Goal: Task Accomplishment & Management: Use online tool/utility

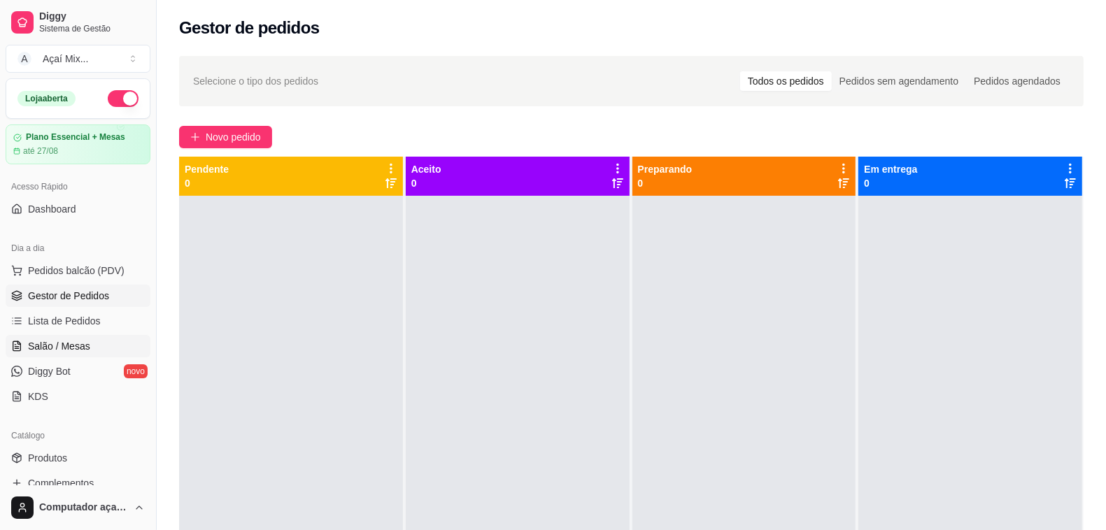
click at [71, 343] on span "Salão / Mesas" at bounding box center [59, 346] width 62 height 14
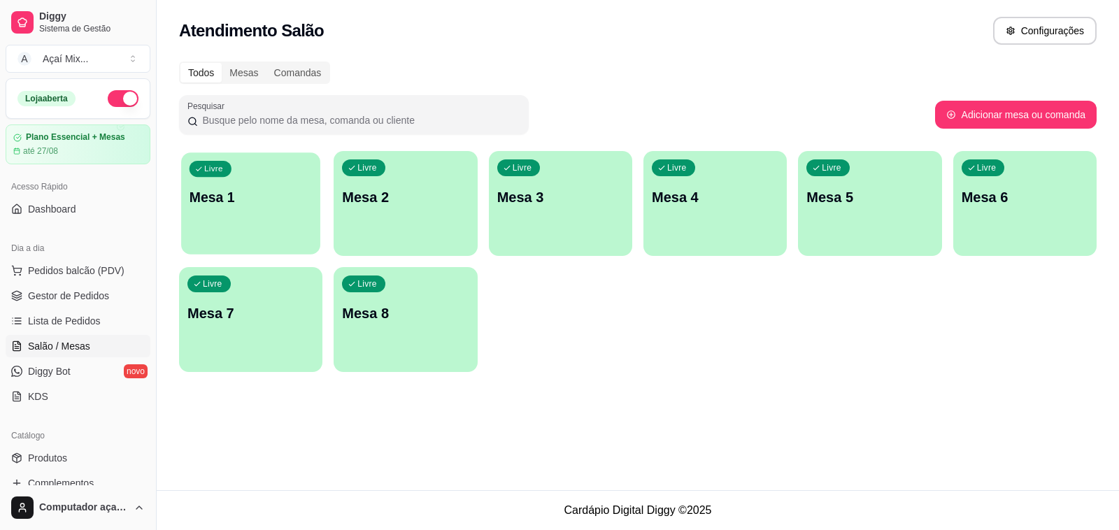
click at [295, 213] on div "Livre Mesa 1" at bounding box center [250, 195] width 139 height 85
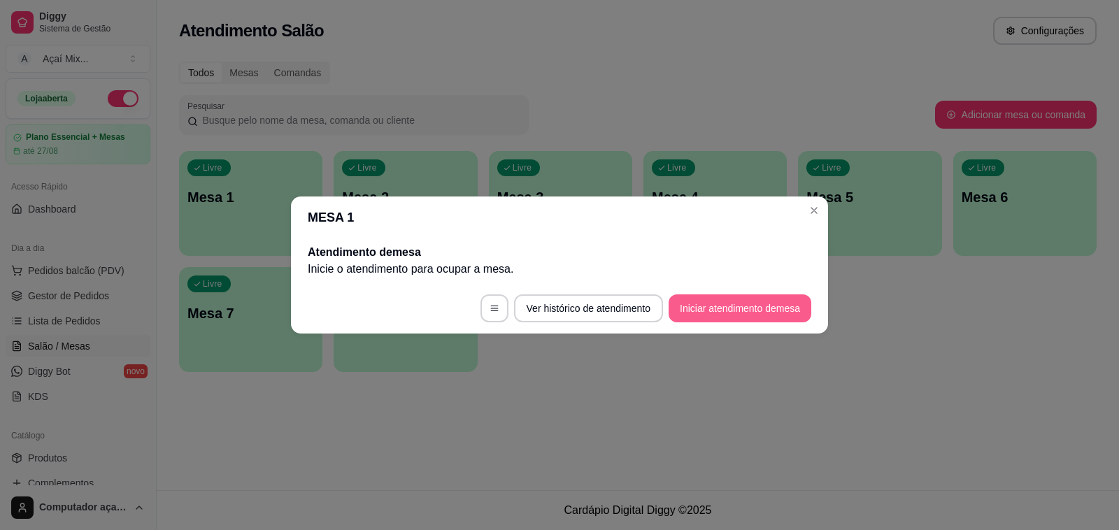
click at [700, 302] on button "Iniciar atendimento de mesa" at bounding box center [740, 309] width 143 height 28
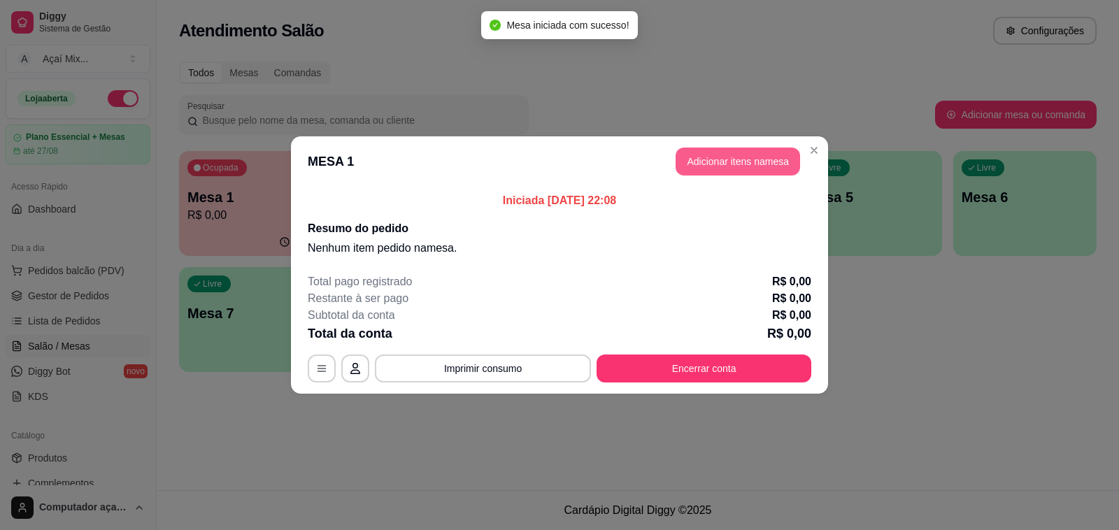
click at [711, 159] on button "Adicionar itens na mesa" at bounding box center [738, 162] width 125 height 28
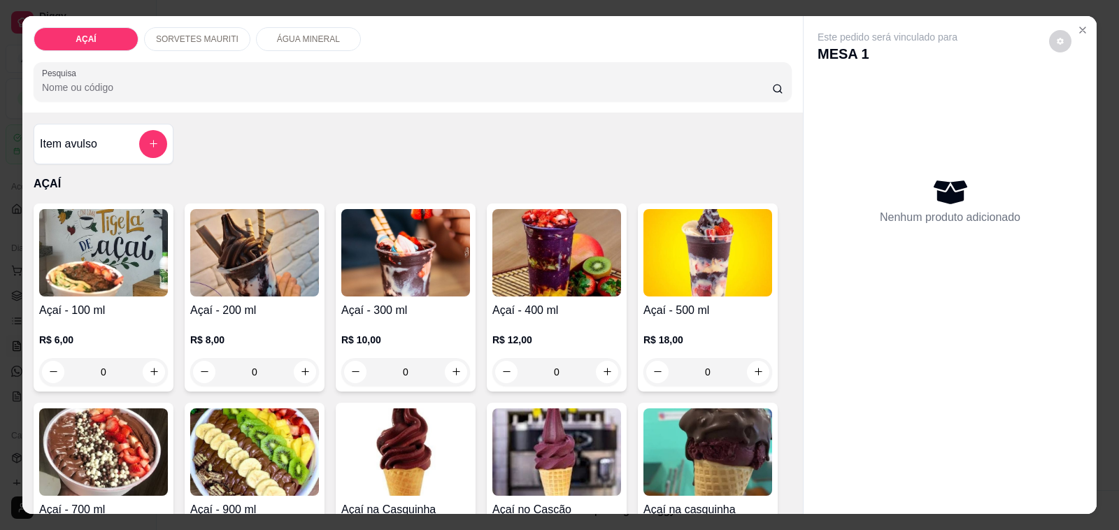
click at [560, 252] on img at bounding box center [556, 252] width 129 height 87
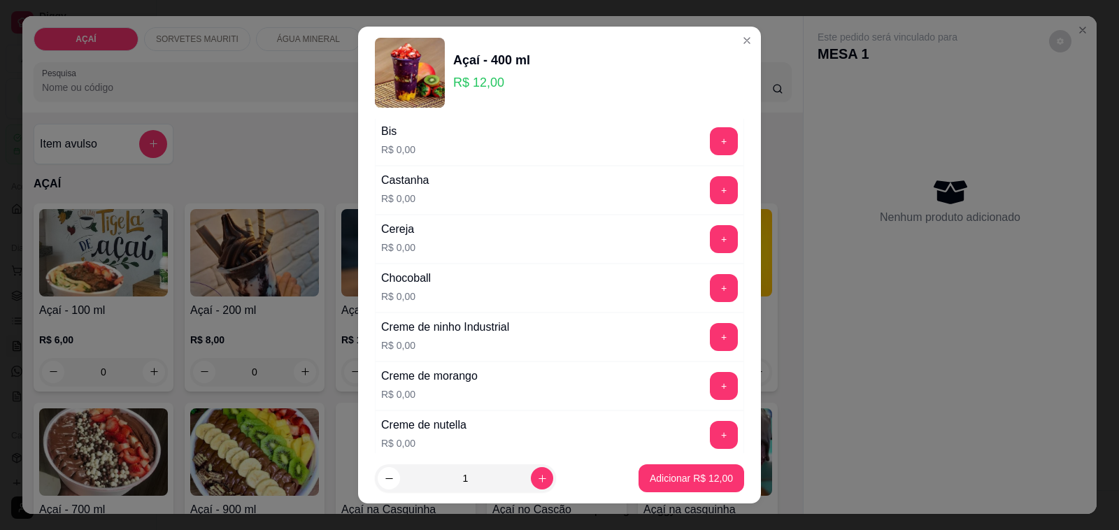
scroll to position [175, 0]
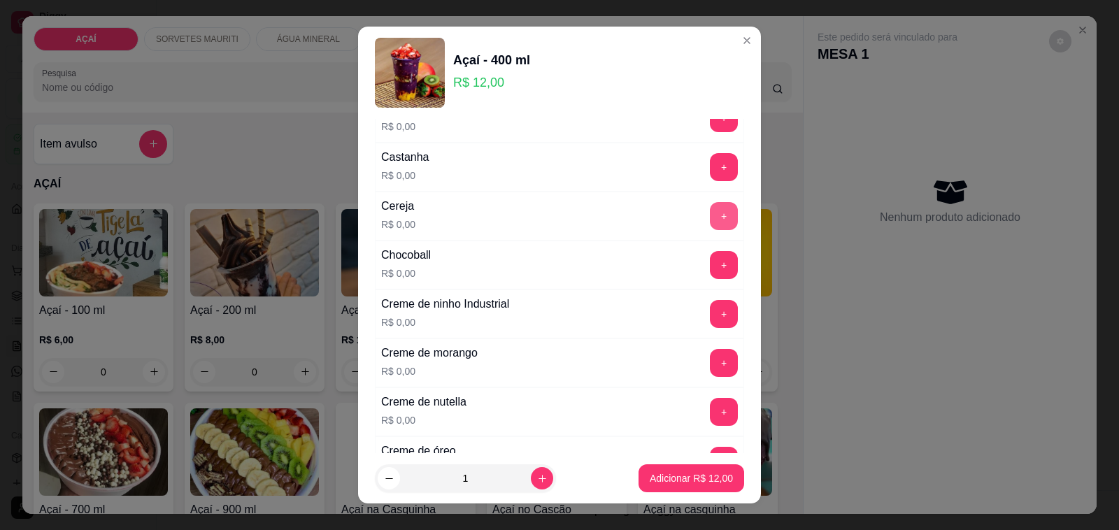
click at [710, 226] on button "+" at bounding box center [724, 216] width 28 height 28
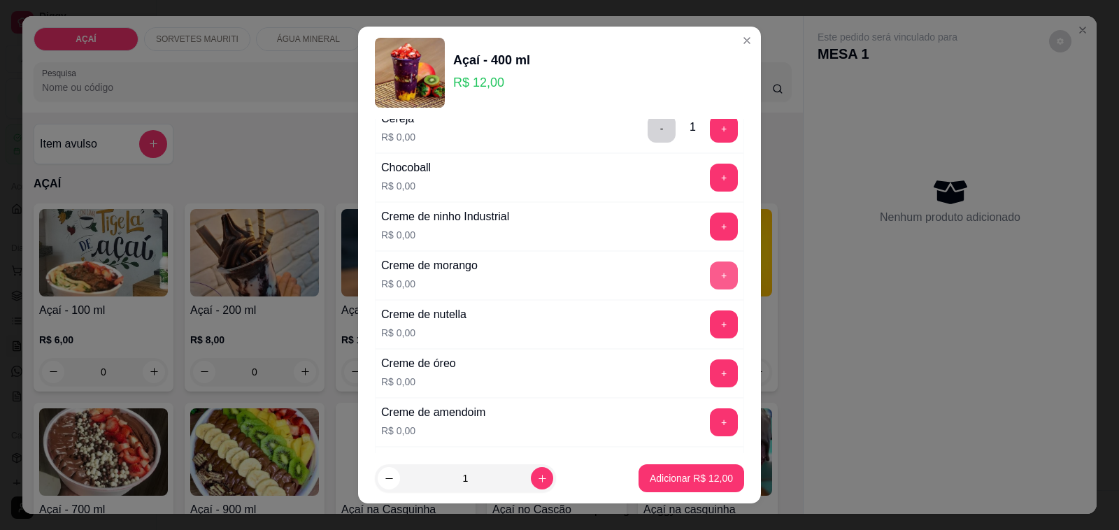
click at [710, 275] on button "+" at bounding box center [724, 276] width 28 height 28
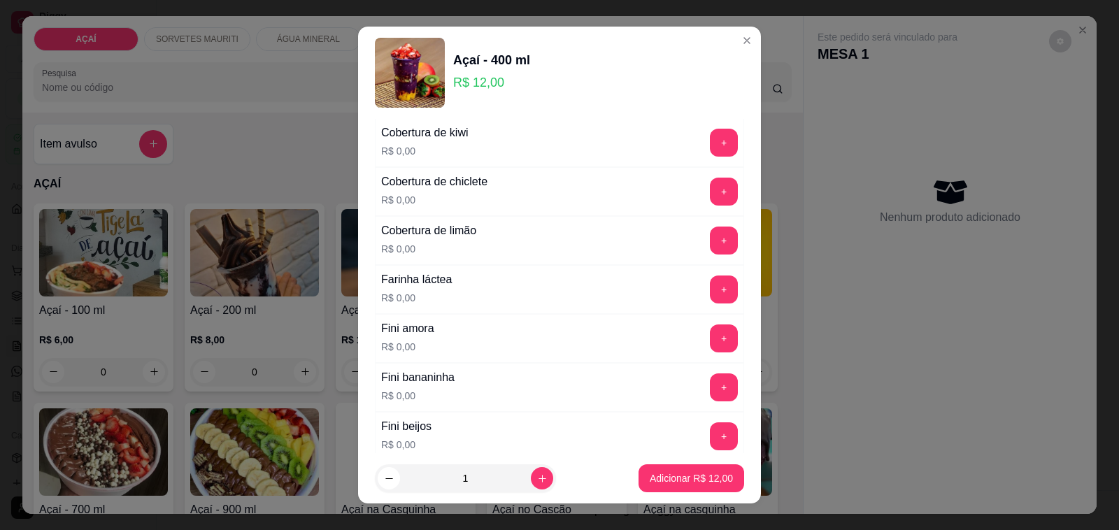
scroll to position [874, 0]
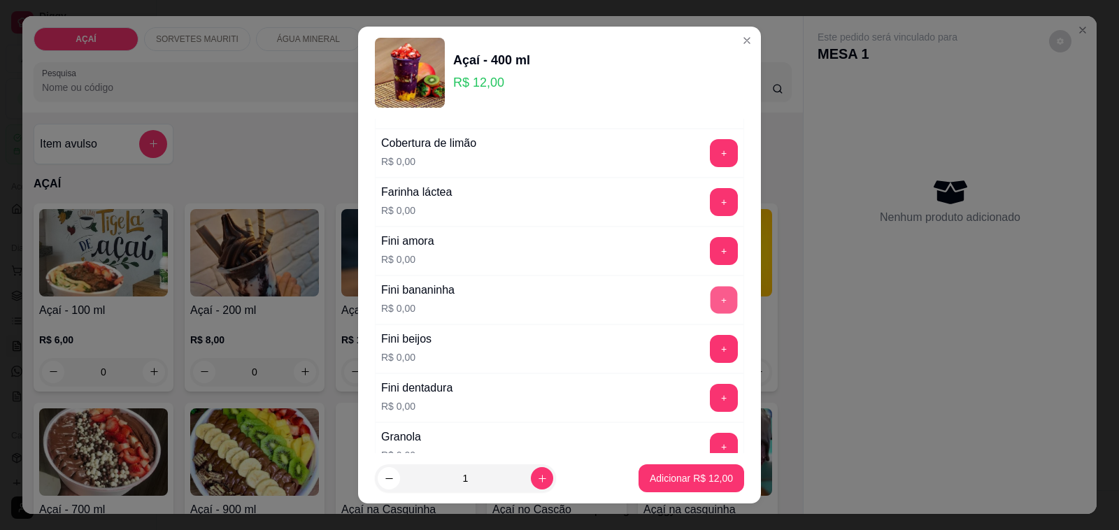
click at [711, 308] on button "+" at bounding box center [724, 300] width 27 height 27
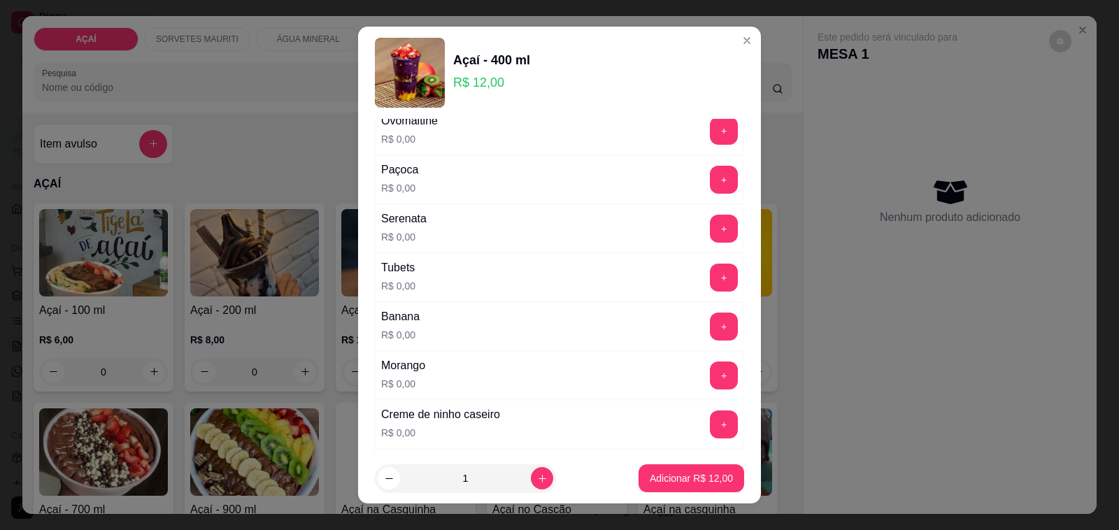
scroll to position [1661, 0]
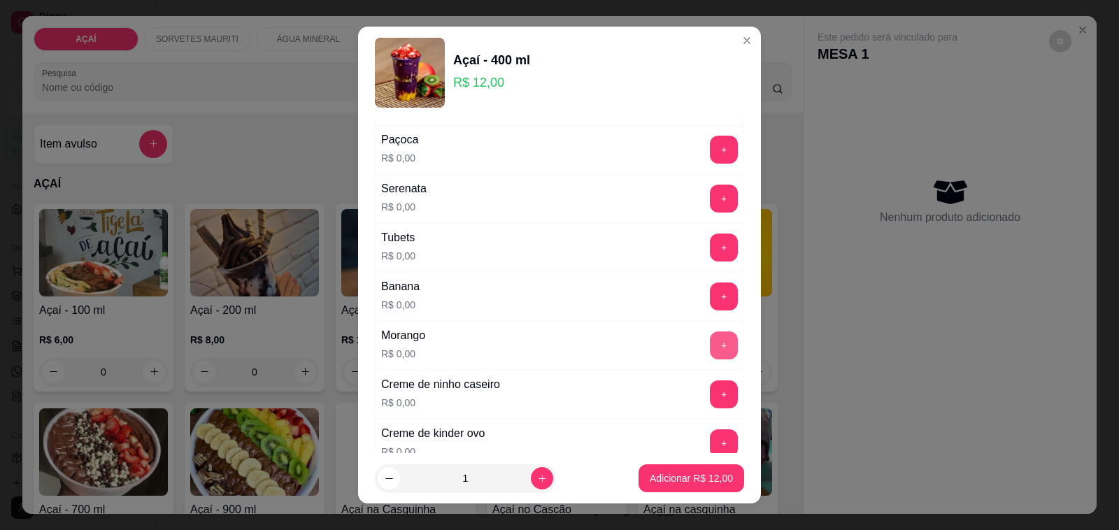
click at [710, 357] on button "+" at bounding box center [724, 346] width 28 height 28
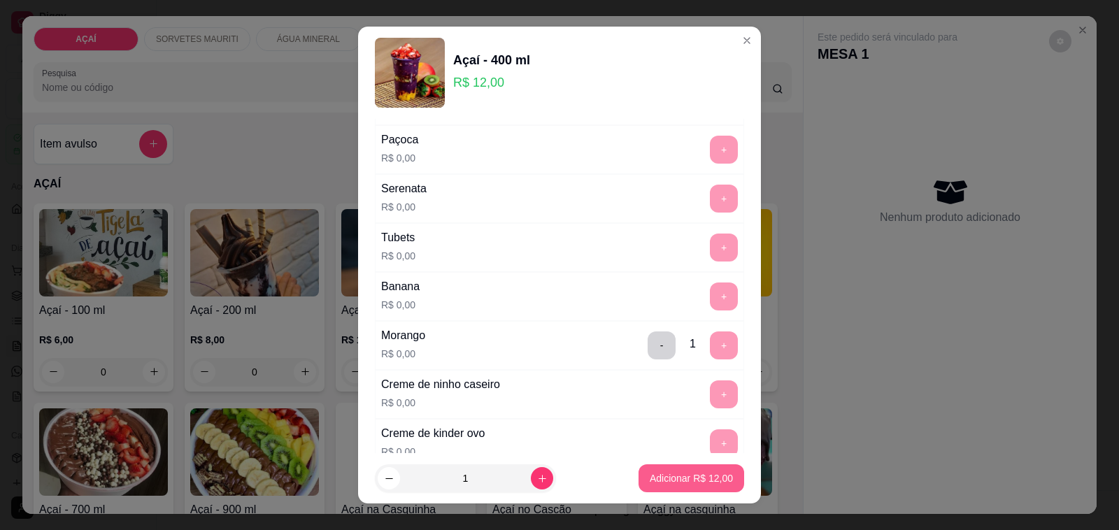
click at [667, 488] on button "Adicionar R$ 12,00" at bounding box center [692, 479] width 106 height 28
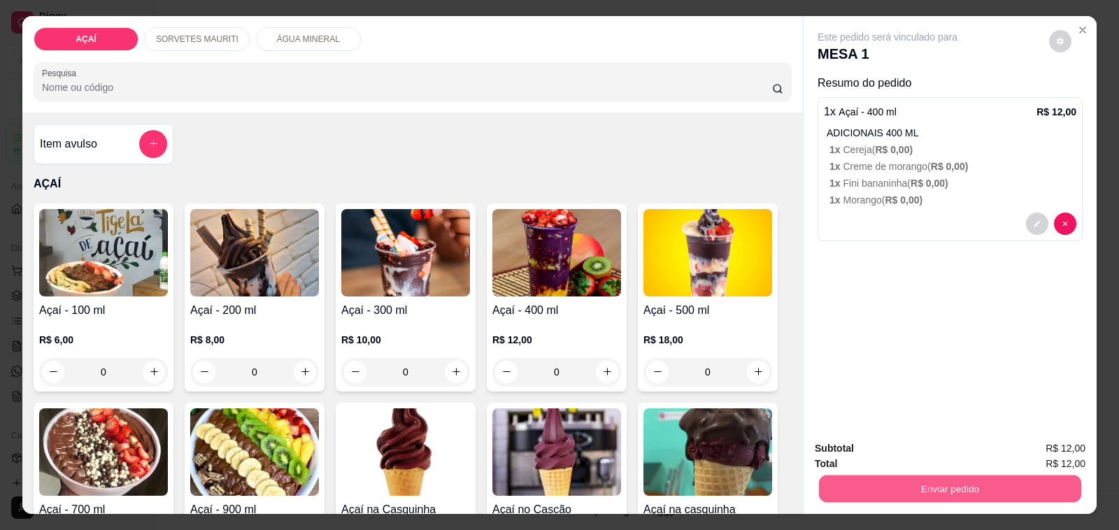
click at [900, 486] on button "Enviar pedido" at bounding box center [950, 489] width 262 height 27
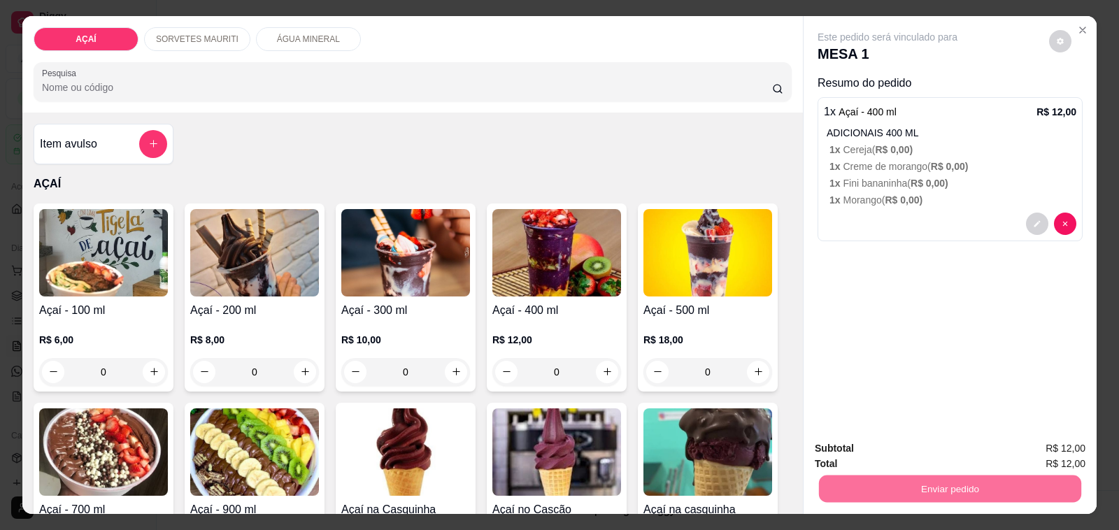
click at [858, 451] on button "Não registrar e enviar pedido" at bounding box center [902, 449] width 141 height 26
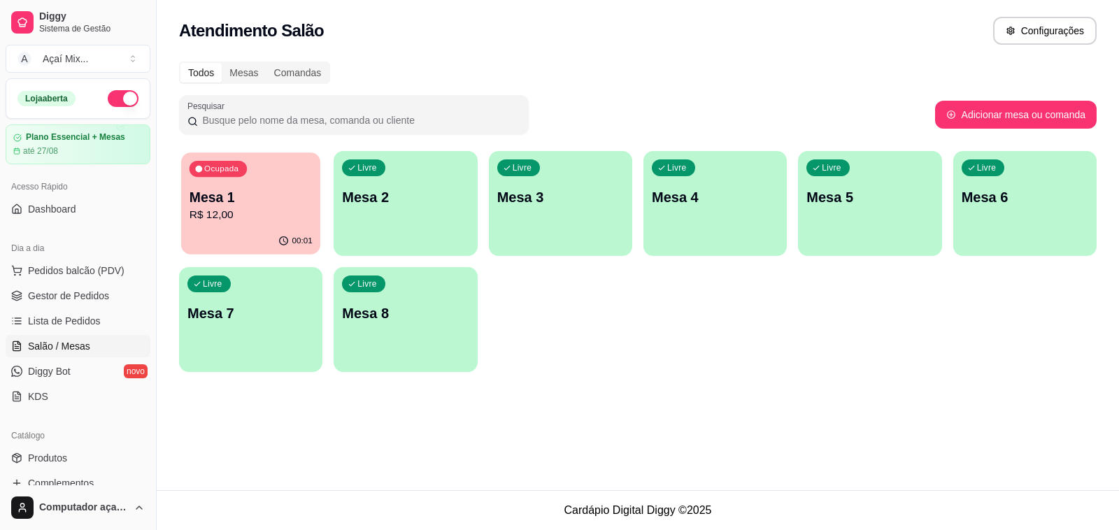
click at [287, 188] on p "Mesa 1" at bounding box center [251, 197] width 123 height 19
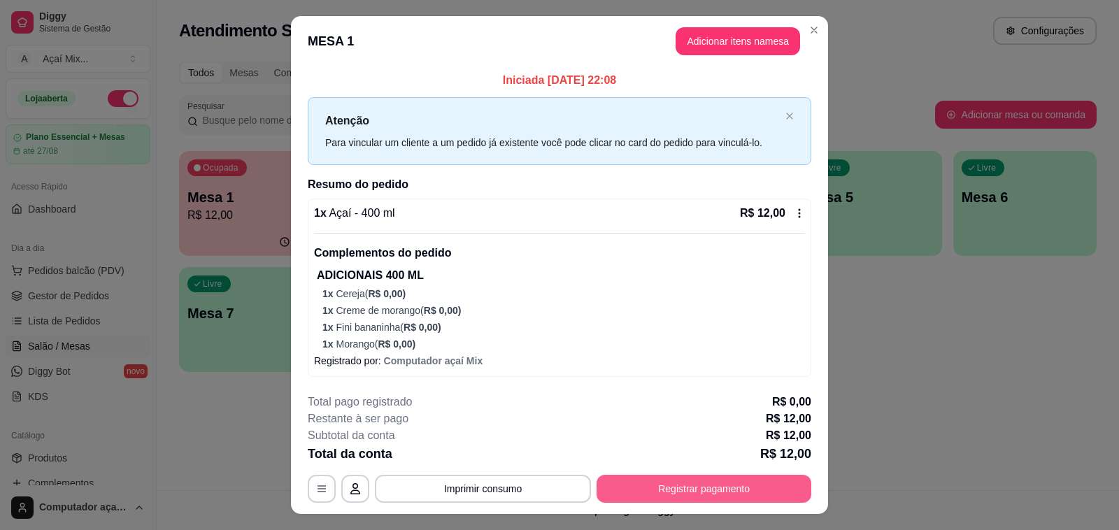
click at [676, 480] on button "Registrar pagamento" at bounding box center [704, 489] width 215 height 28
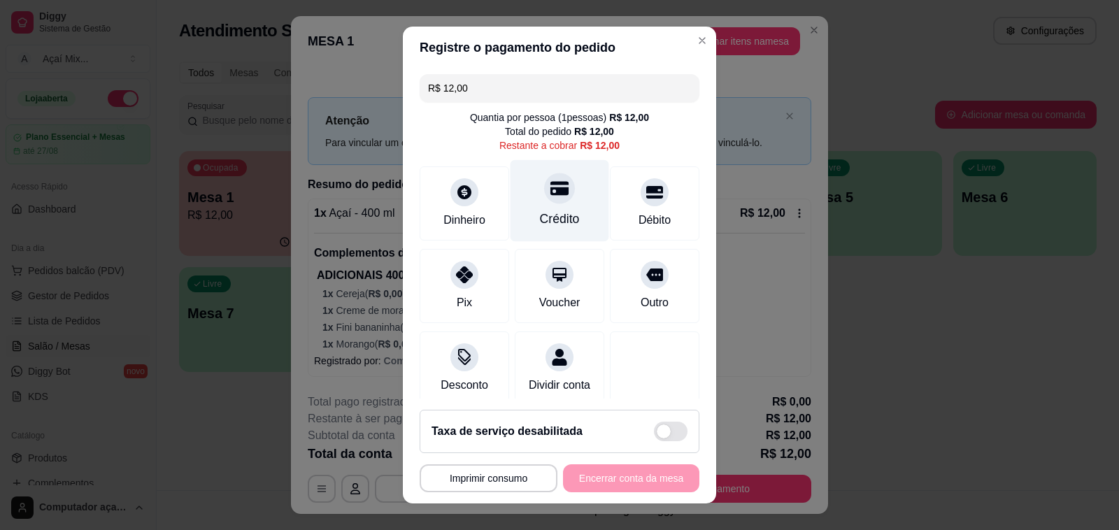
click at [540, 221] on div "Crédito" at bounding box center [560, 219] width 40 height 18
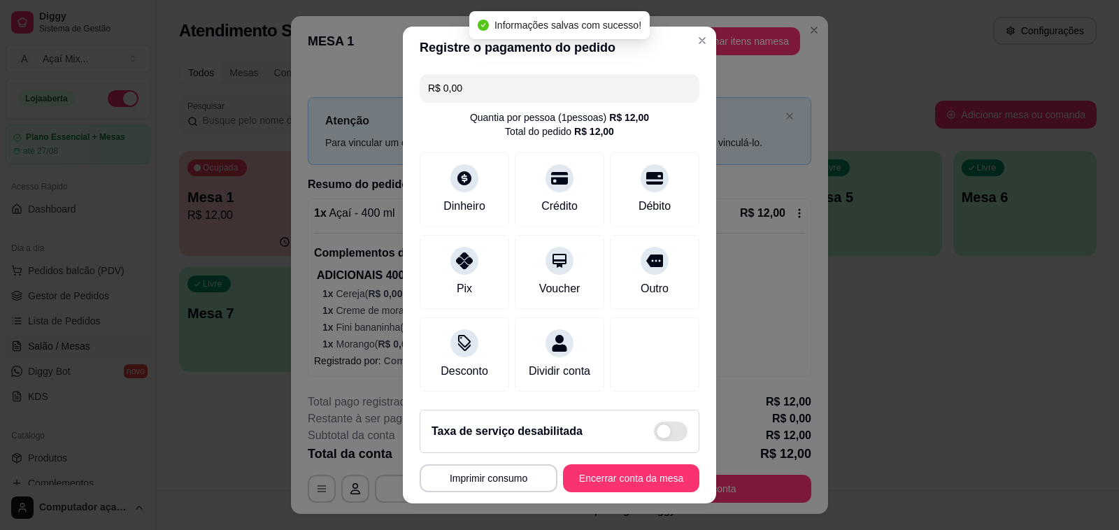
type input "R$ 0,00"
click at [614, 472] on button "Encerrar conta da mesa" at bounding box center [631, 478] width 132 height 27
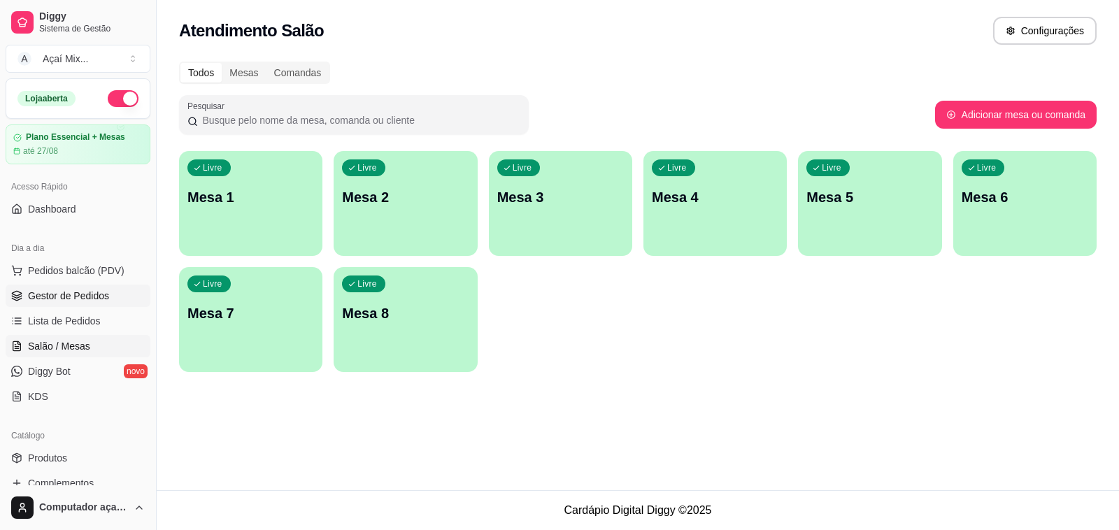
click at [85, 299] on span "Gestor de Pedidos" at bounding box center [68, 296] width 81 height 14
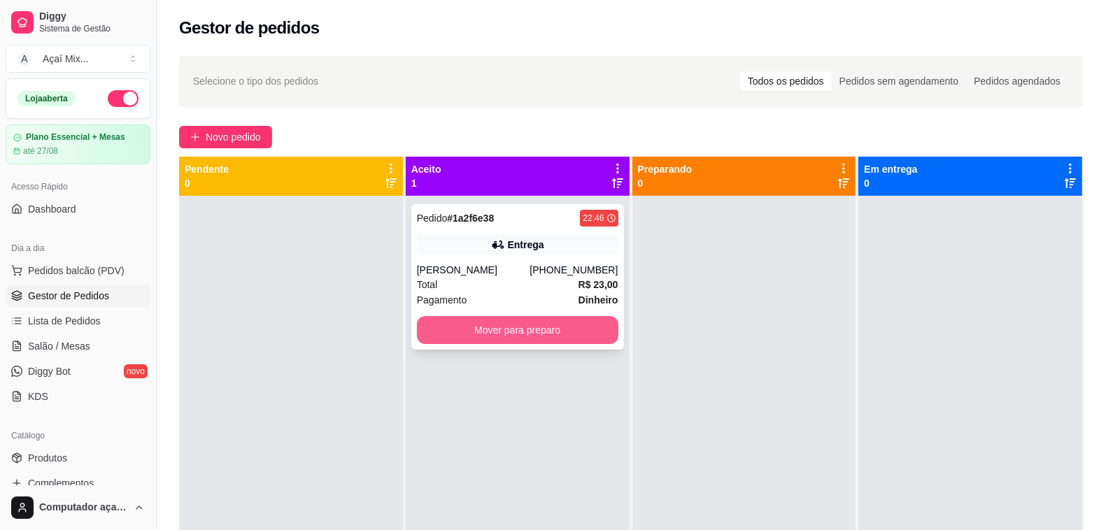
click at [512, 329] on button "Mover para preparo" at bounding box center [517, 330] width 201 height 28
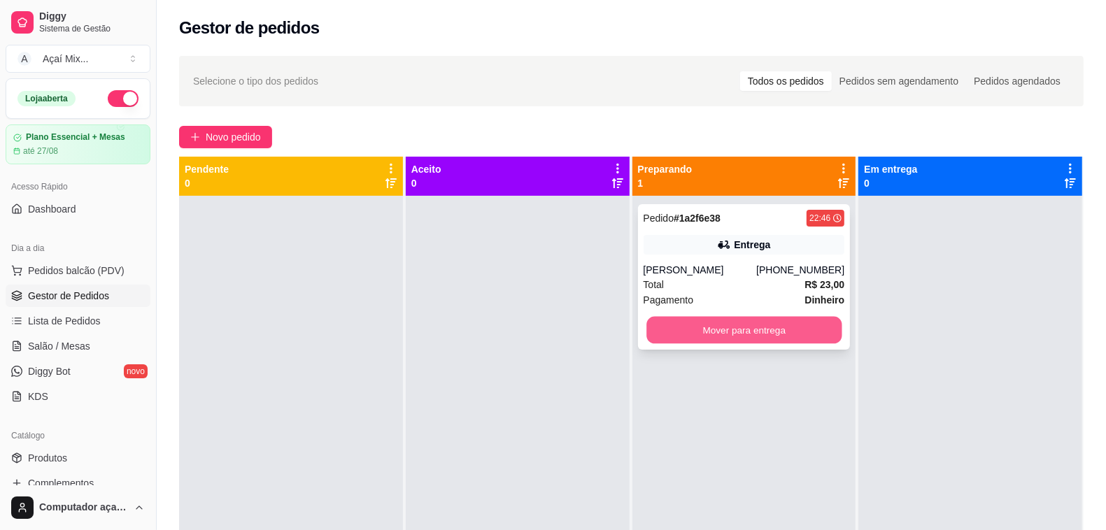
click at [714, 332] on button "Mover para entrega" at bounding box center [743, 330] width 195 height 27
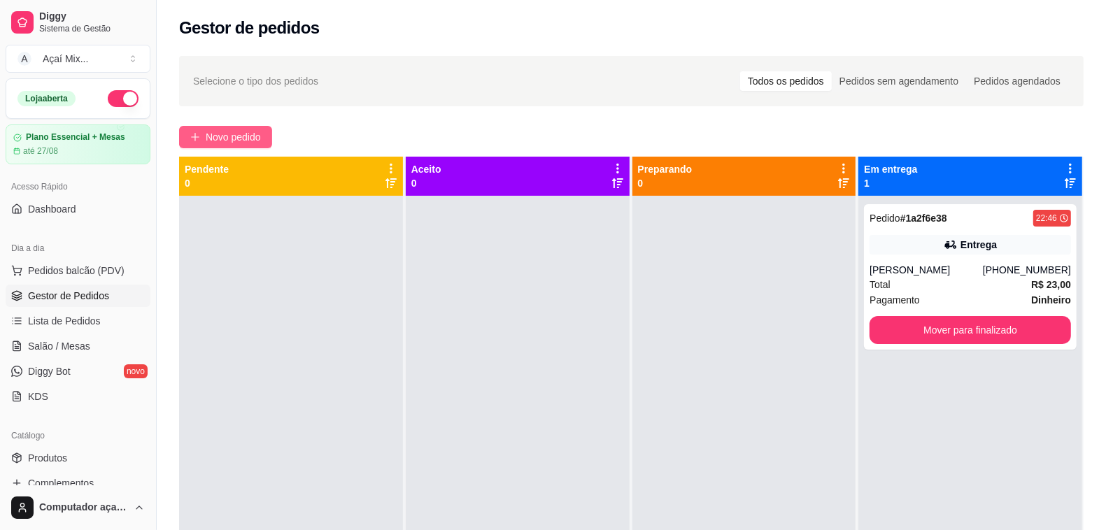
click at [243, 128] on button "Novo pedido" at bounding box center [225, 137] width 93 height 22
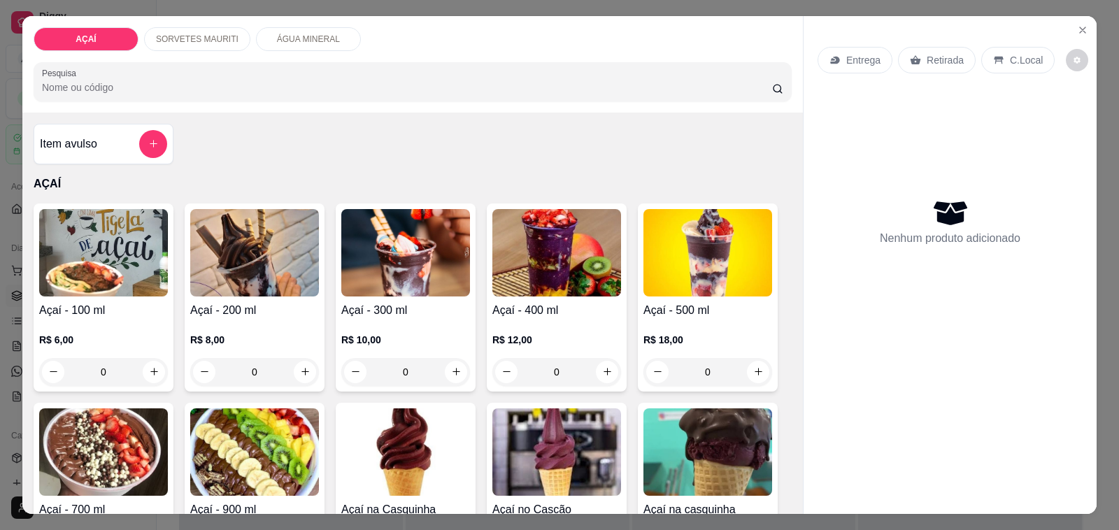
click at [281, 227] on img at bounding box center [254, 252] width 129 height 87
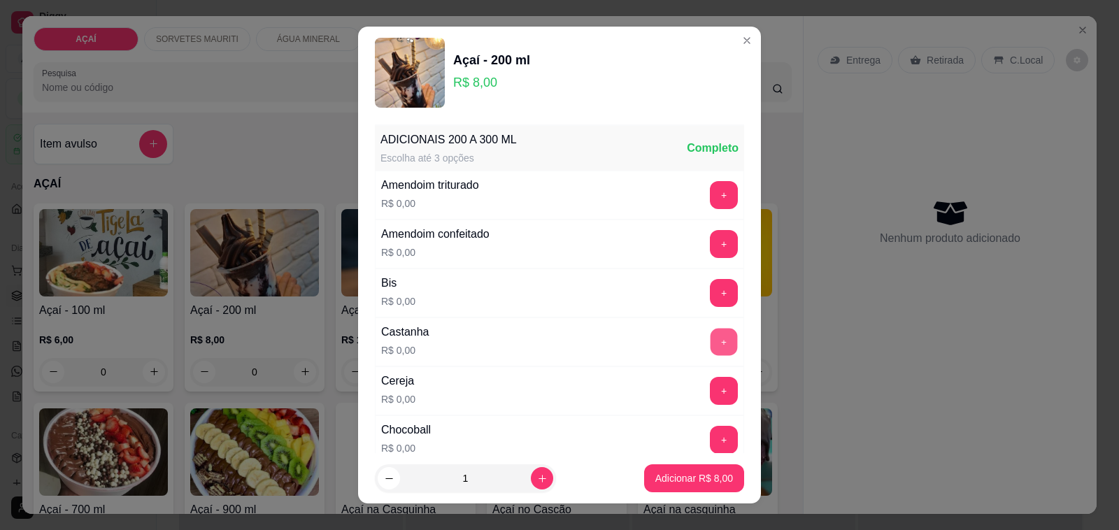
click at [711, 344] on button "+" at bounding box center [724, 342] width 27 height 27
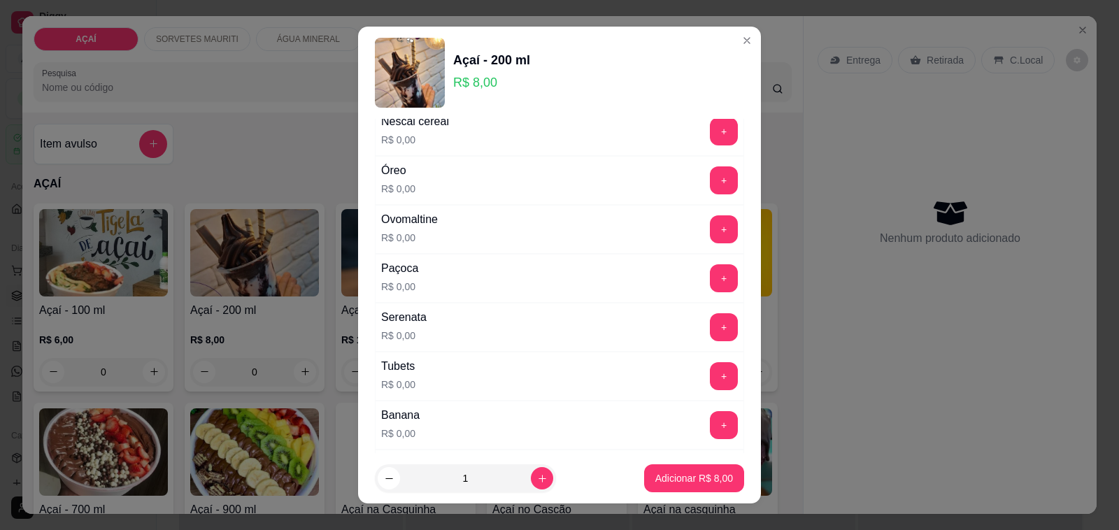
scroll to position [1574, 0]
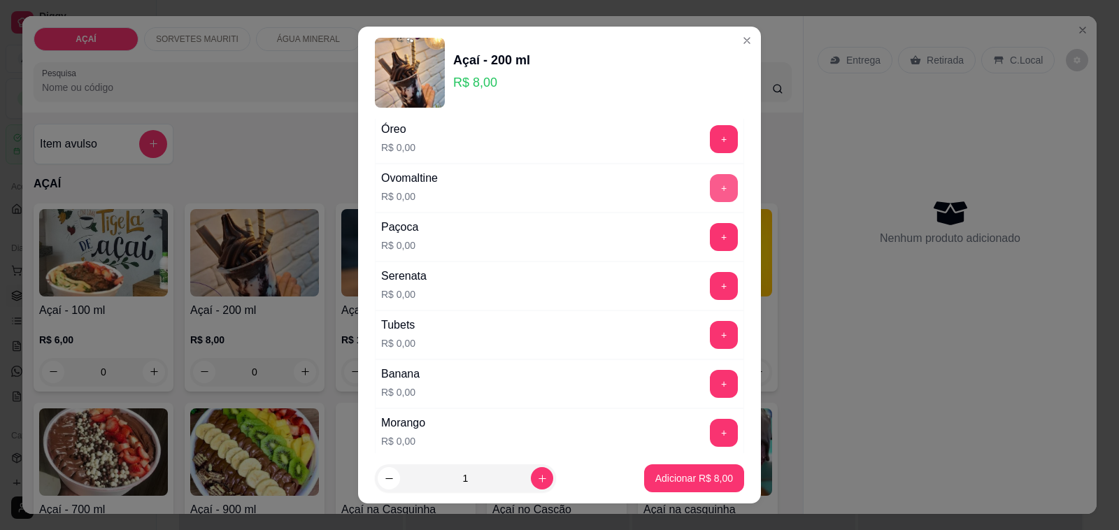
click at [710, 199] on button "+" at bounding box center [724, 188] width 28 height 28
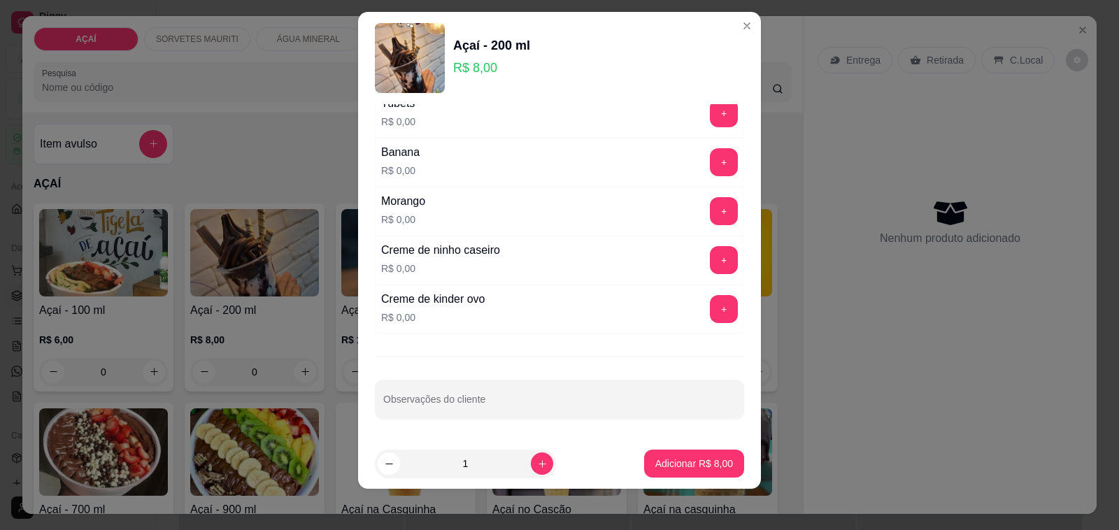
scroll to position [18, 0]
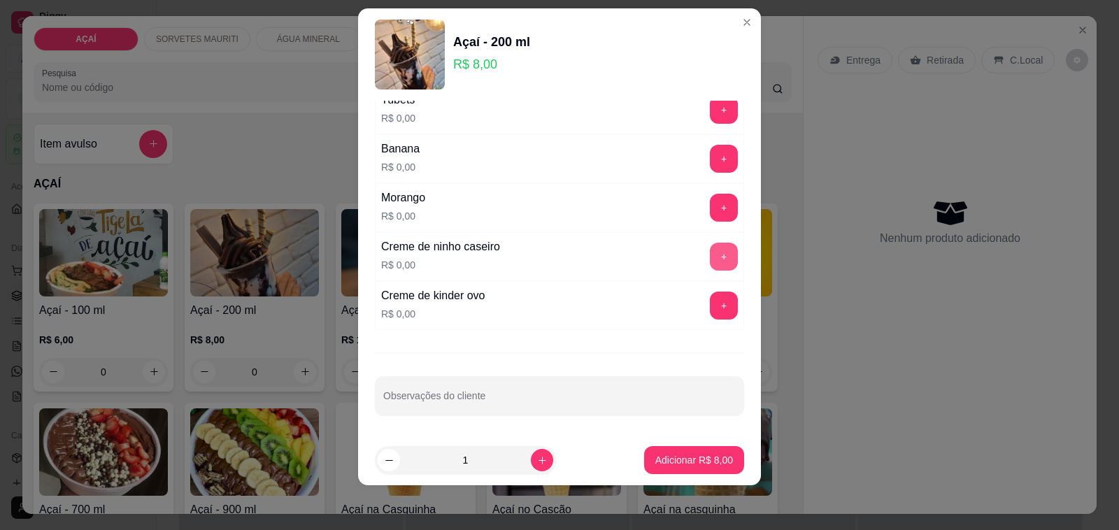
click at [710, 253] on button "+" at bounding box center [724, 257] width 28 height 28
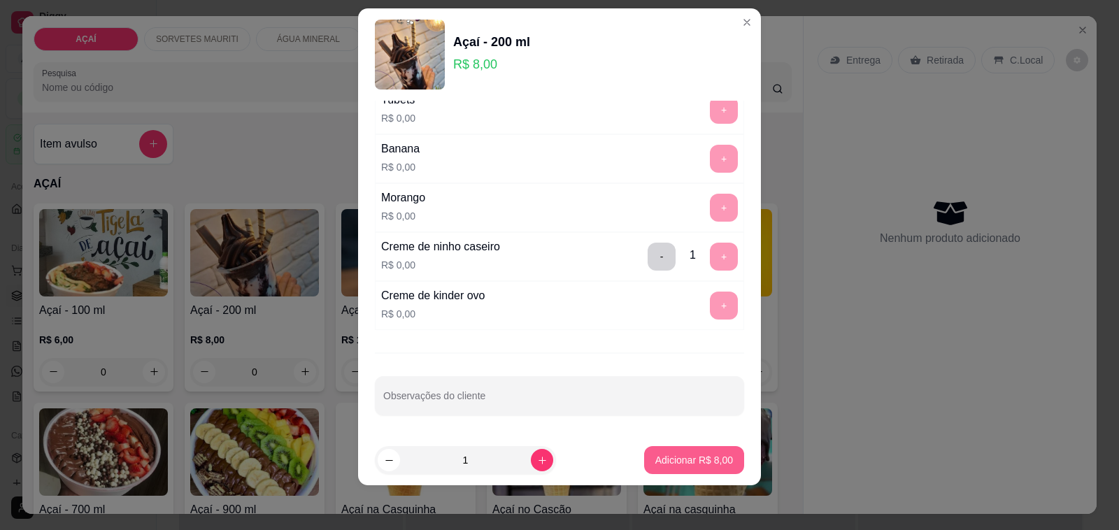
click at [673, 455] on p "Adicionar R$ 8,00" at bounding box center [694, 460] width 78 height 14
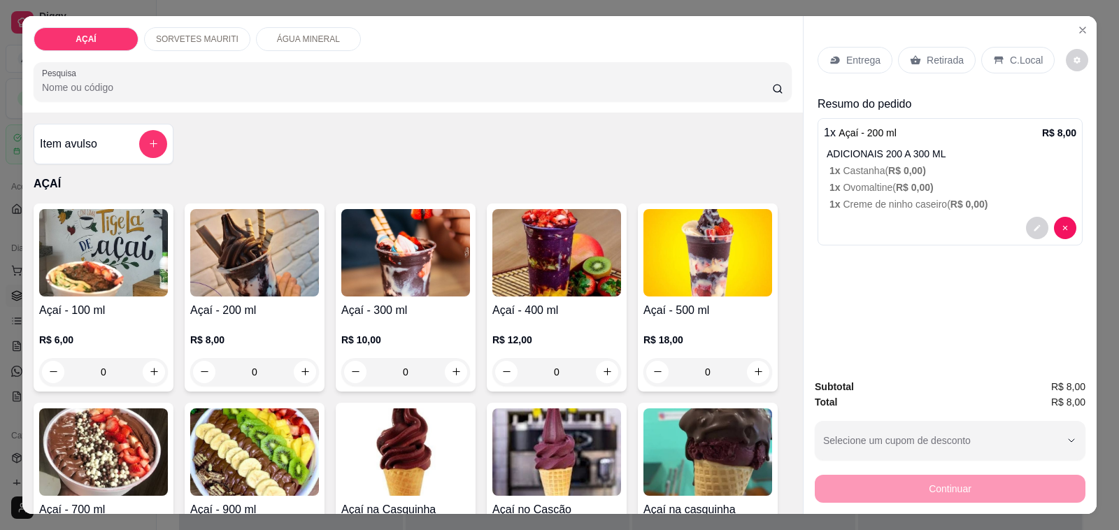
click at [554, 264] on img at bounding box center [556, 252] width 129 height 87
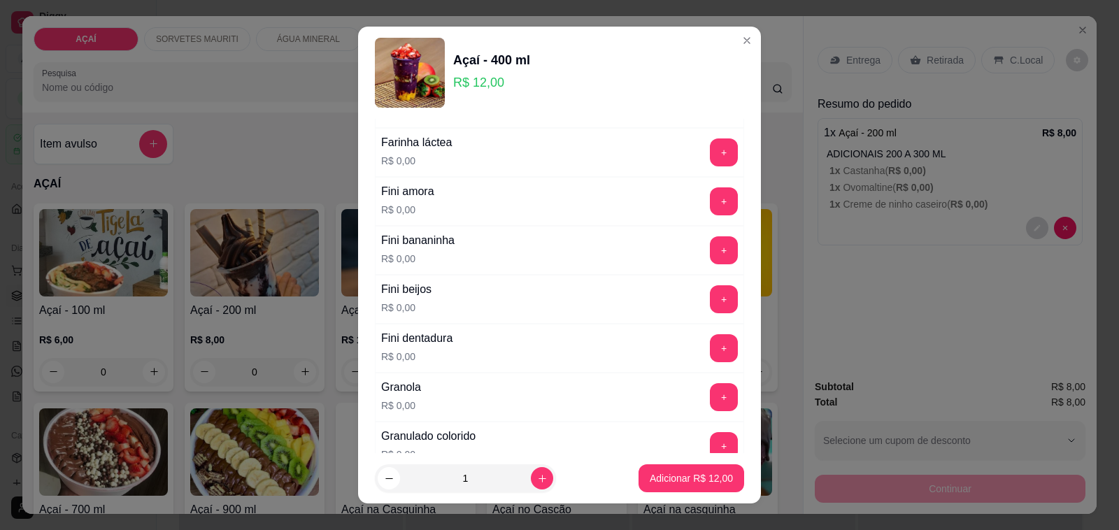
scroll to position [962, 0]
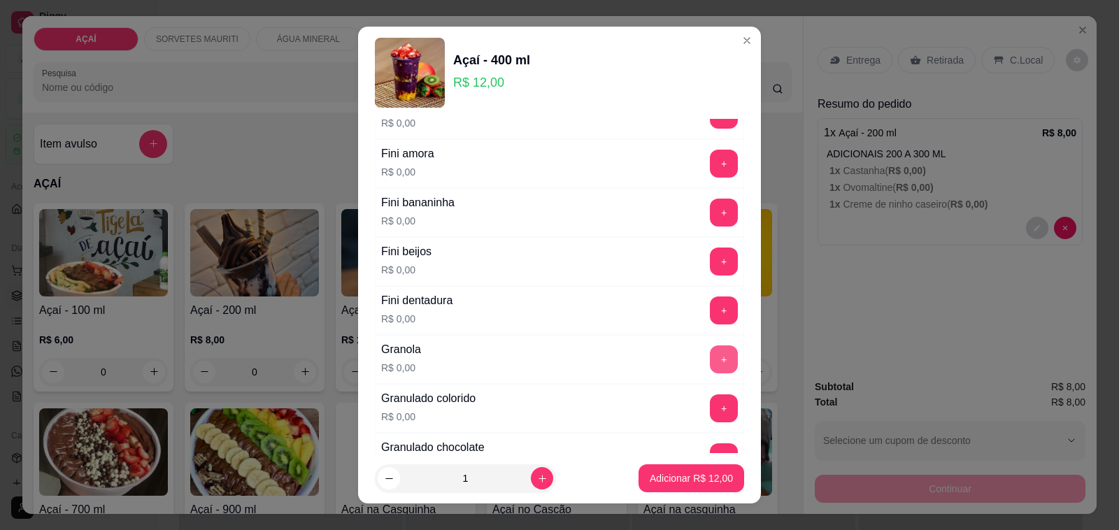
click at [710, 364] on button "+" at bounding box center [724, 360] width 28 height 28
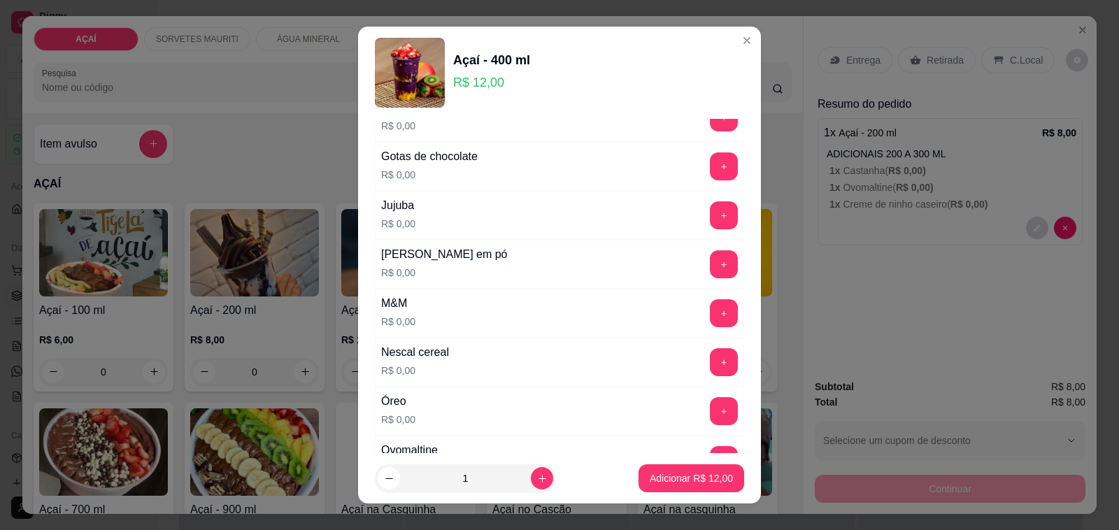
scroll to position [1312, 0]
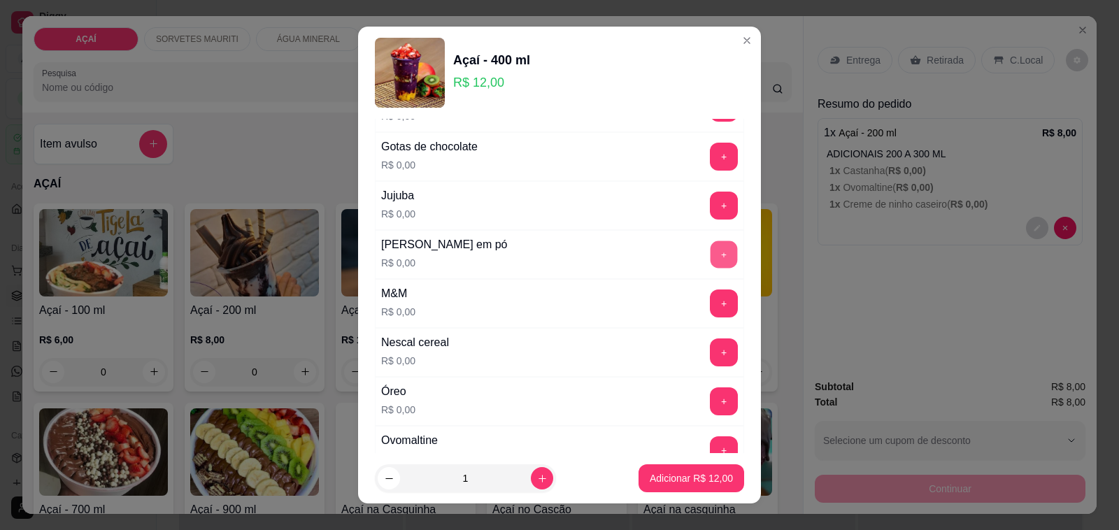
click at [711, 257] on button "+" at bounding box center [724, 254] width 27 height 27
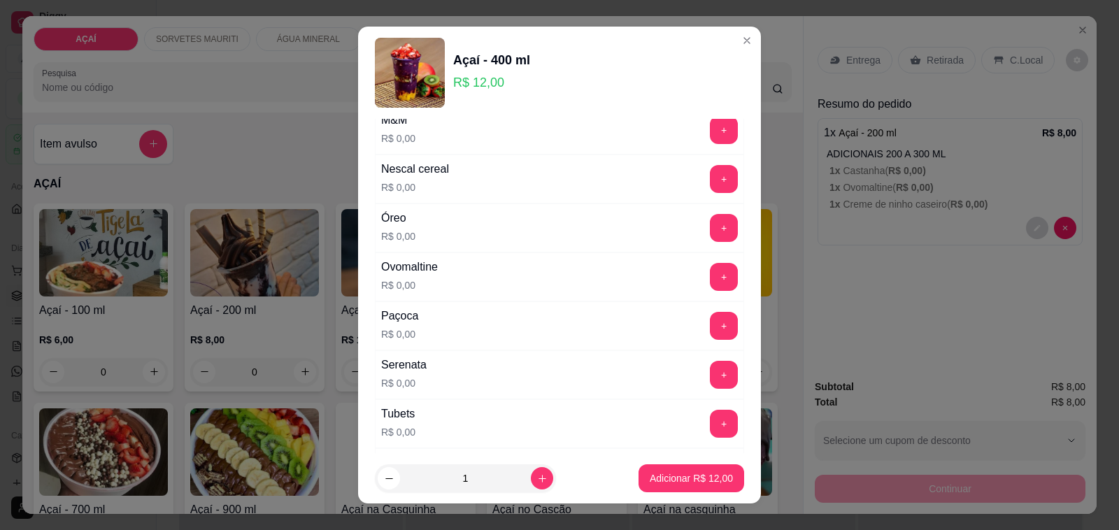
scroll to position [1487, 0]
click at [710, 288] on button "+" at bounding box center [724, 276] width 28 height 28
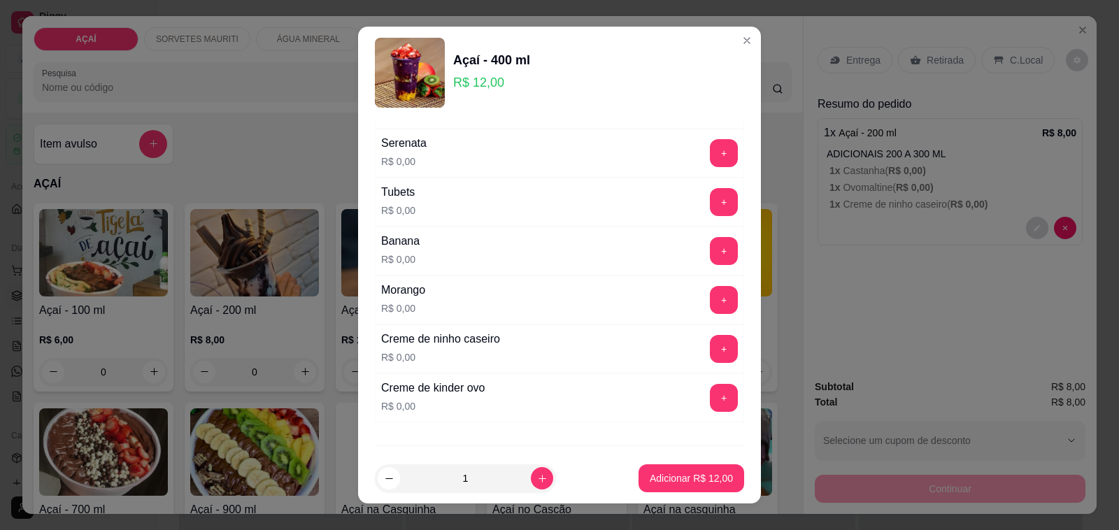
scroll to position [1749, 0]
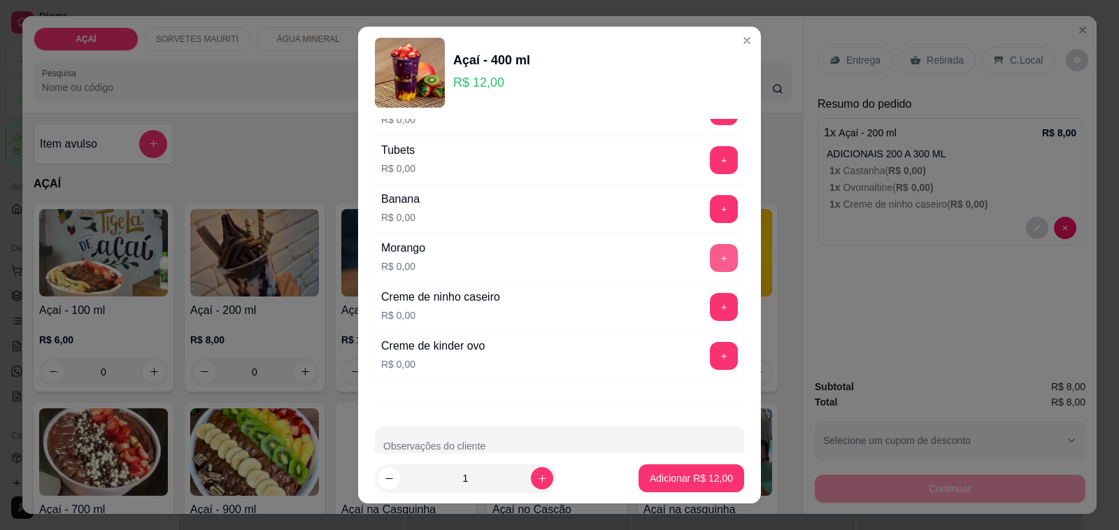
click at [710, 271] on button "+" at bounding box center [724, 258] width 28 height 28
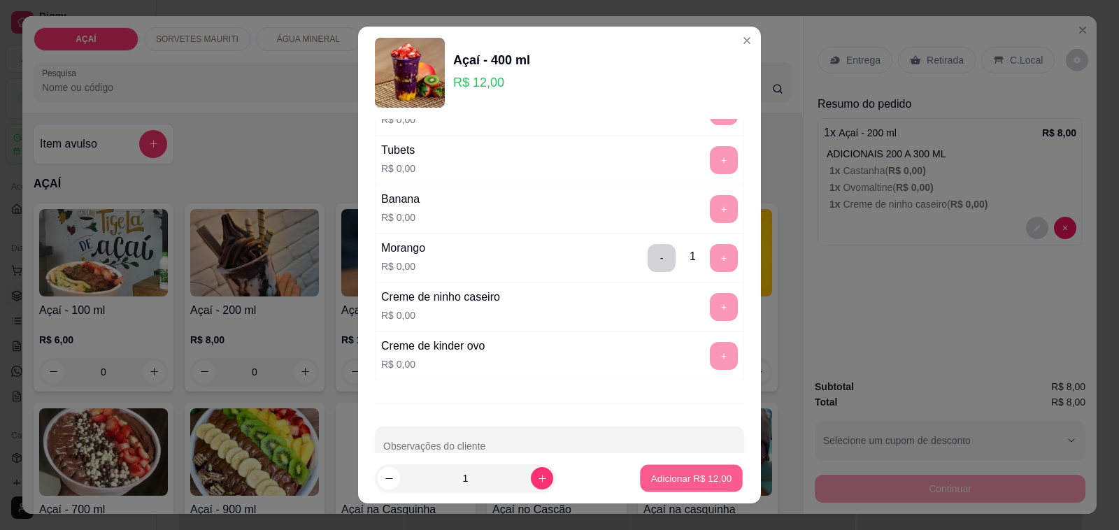
click at [658, 490] on button "Adicionar R$ 12,00" at bounding box center [691, 478] width 103 height 27
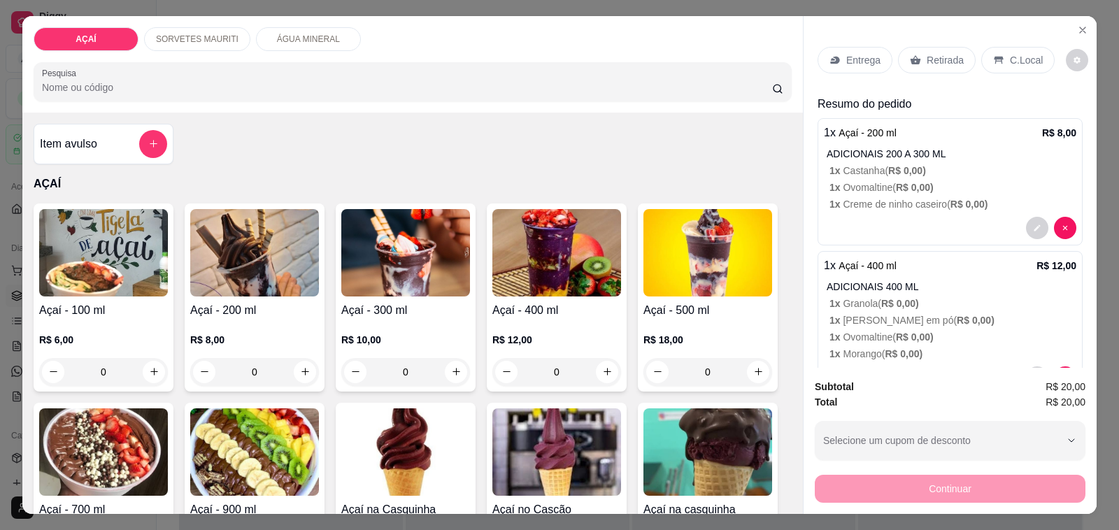
click at [851, 53] on p "Entrega" at bounding box center [863, 60] width 34 height 14
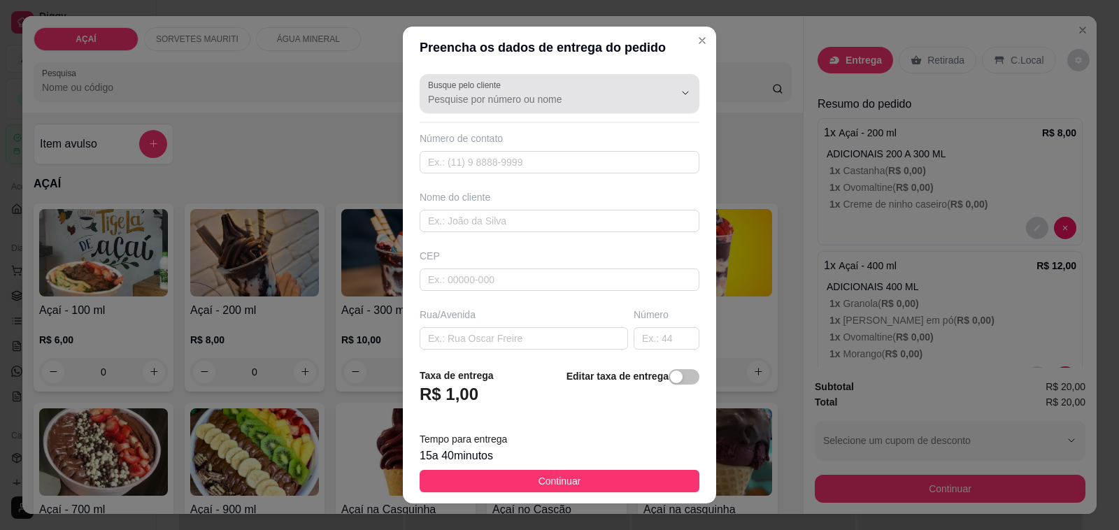
click at [583, 100] on input "Busque pelo cliente" at bounding box center [540, 99] width 224 height 14
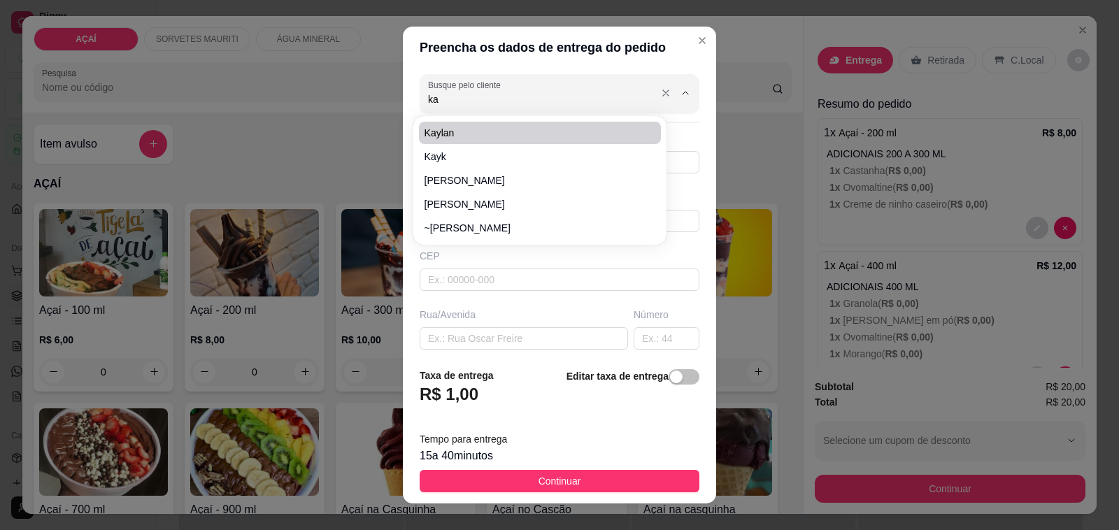
type input "k"
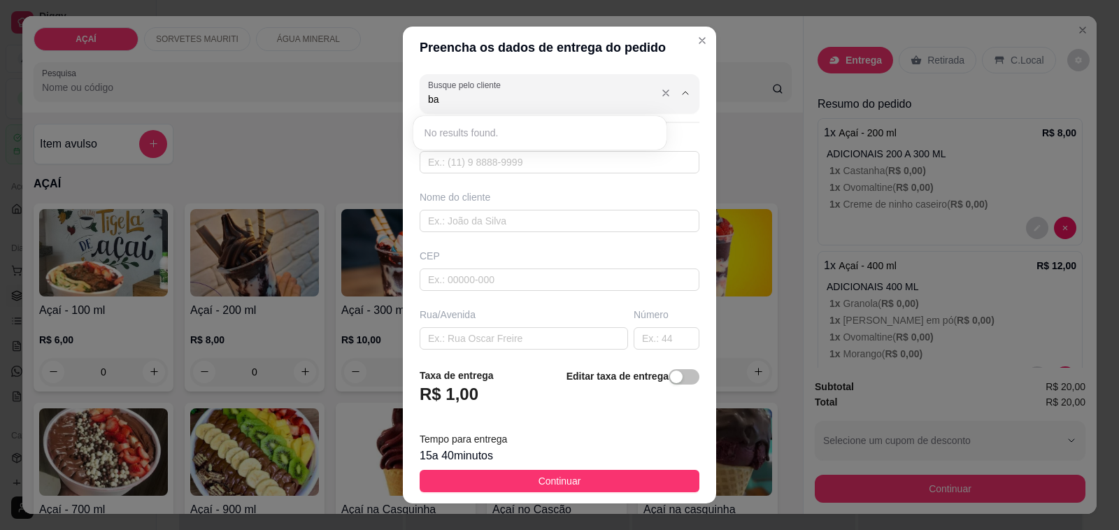
type input "b"
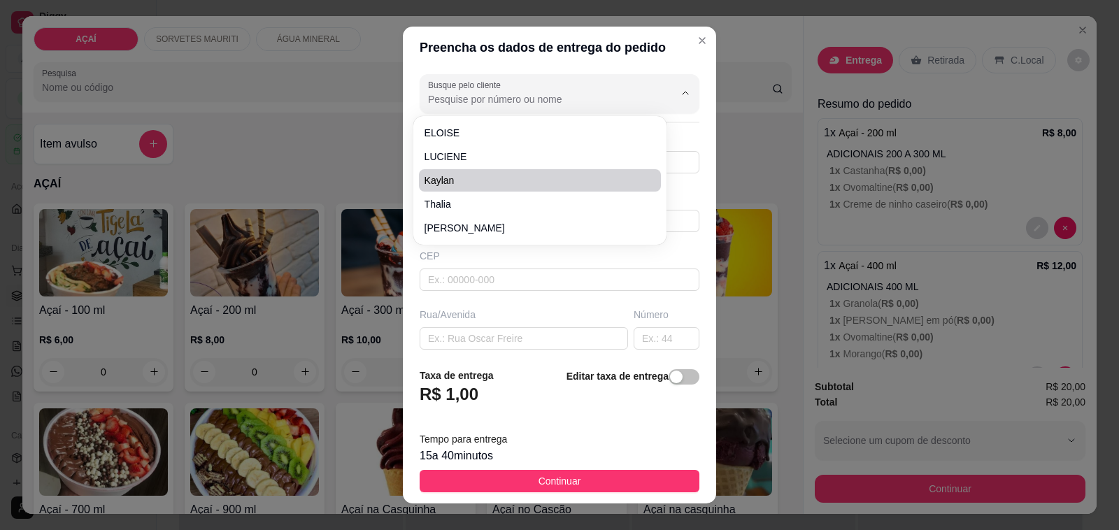
click at [460, 170] on li "kaylan" at bounding box center [540, 180] width 243 height 22
type input "kaylan"
type input "82981854538"
type input "kaylan"
type input "NA RUA DA OFICINA DE RENATO PRIMEIRA CASA DEPOIS"
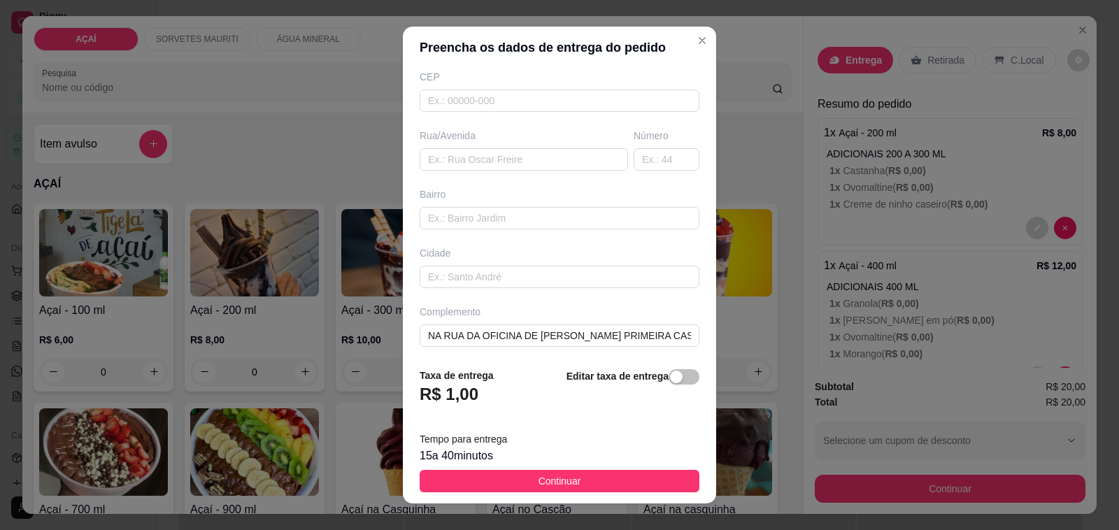
scroll to position [185, 0]
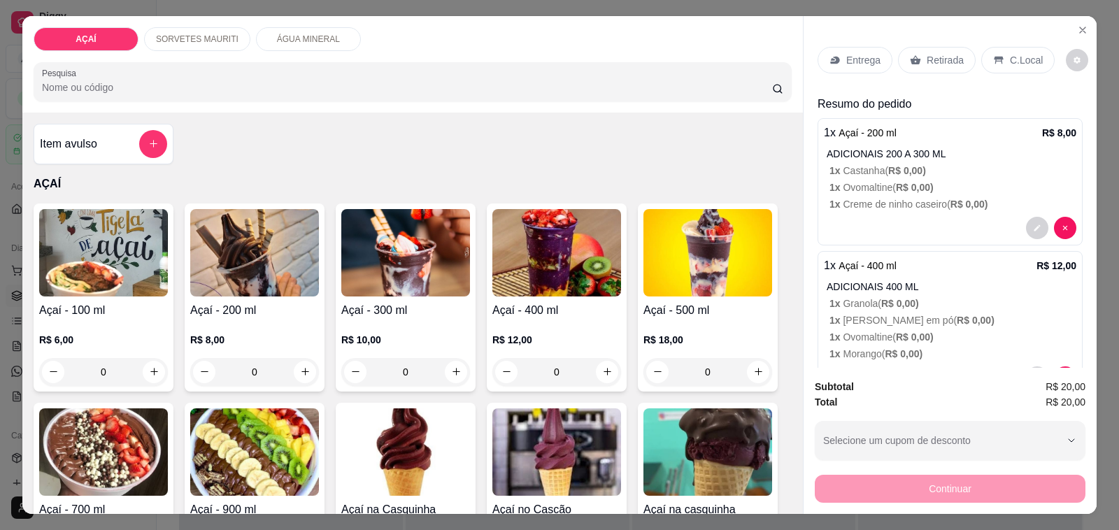
click at [850, 57] on p "Entrega" at bounding box center [863, 60] width 34 height 14
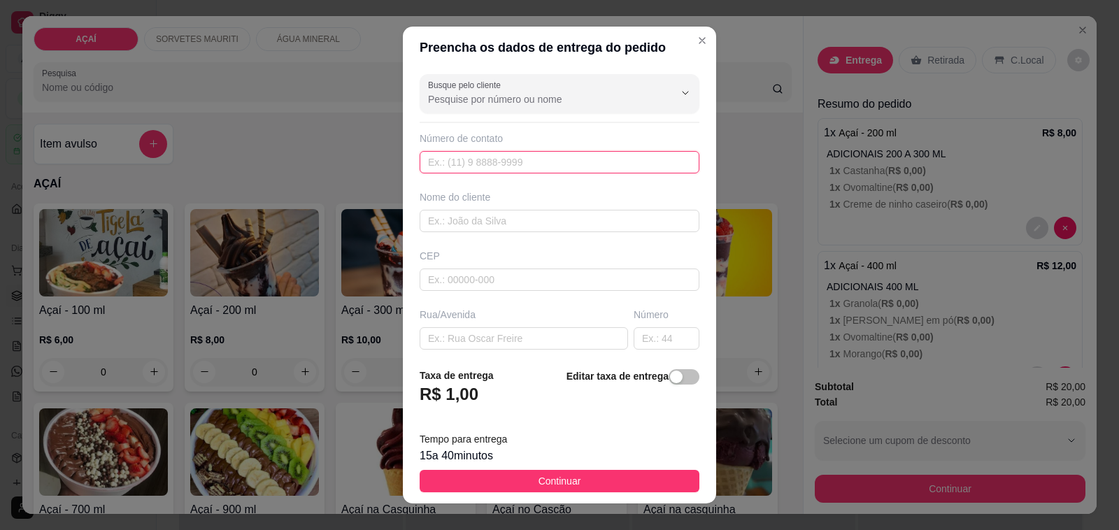
click at [551, 162] on input "text" at bounding box center [560, 162] width 280 height 22
type input "8"
type input "(11) 91026-1910"
type input "KB"
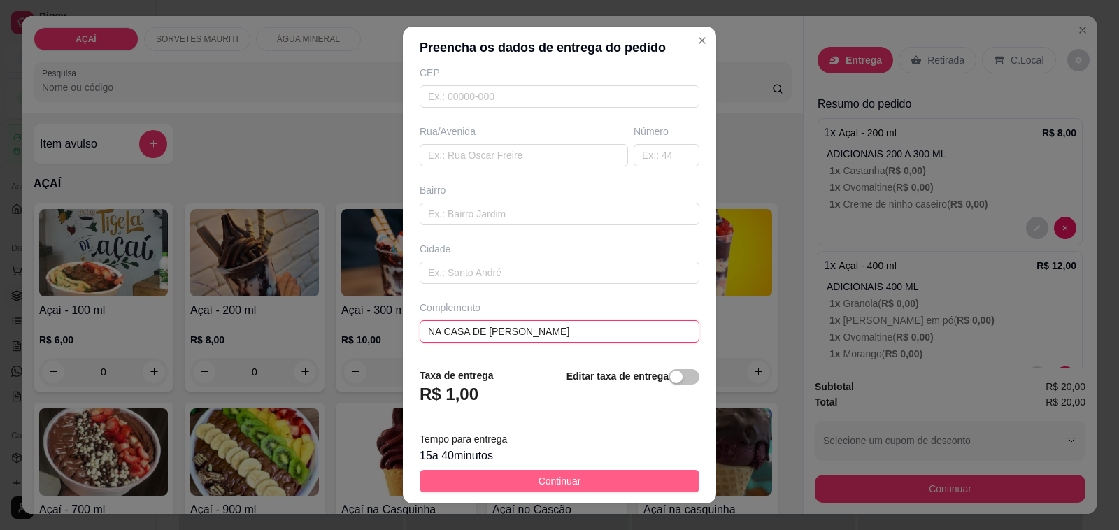
type input "NA CASA DE BATISTA"
click at [539, 471] on button "Continuar" at bounding box center [560, 481] width 280 height 22
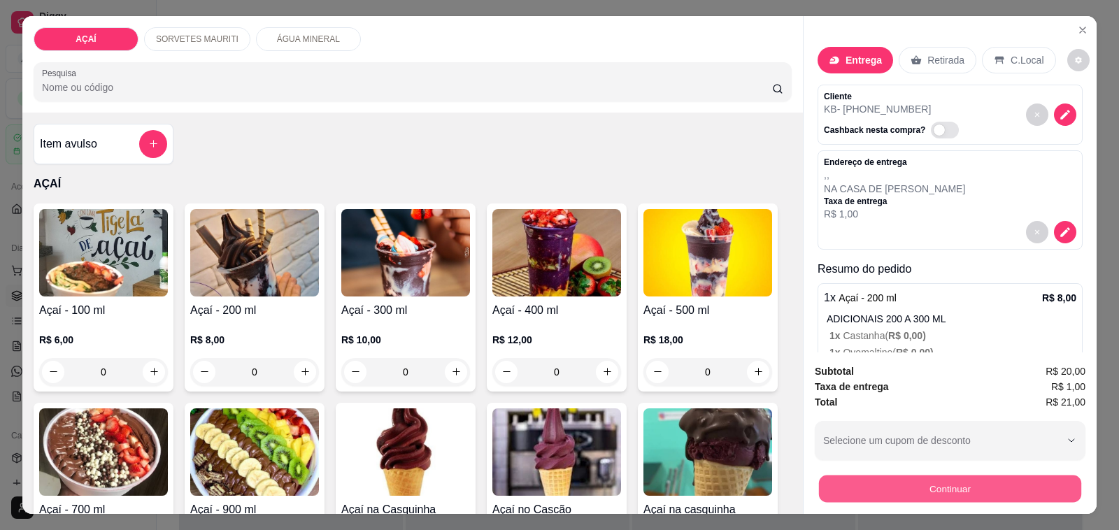
click at [934, 487] on button "Continuar" at bounding box center [950, 489] width 262 height 27
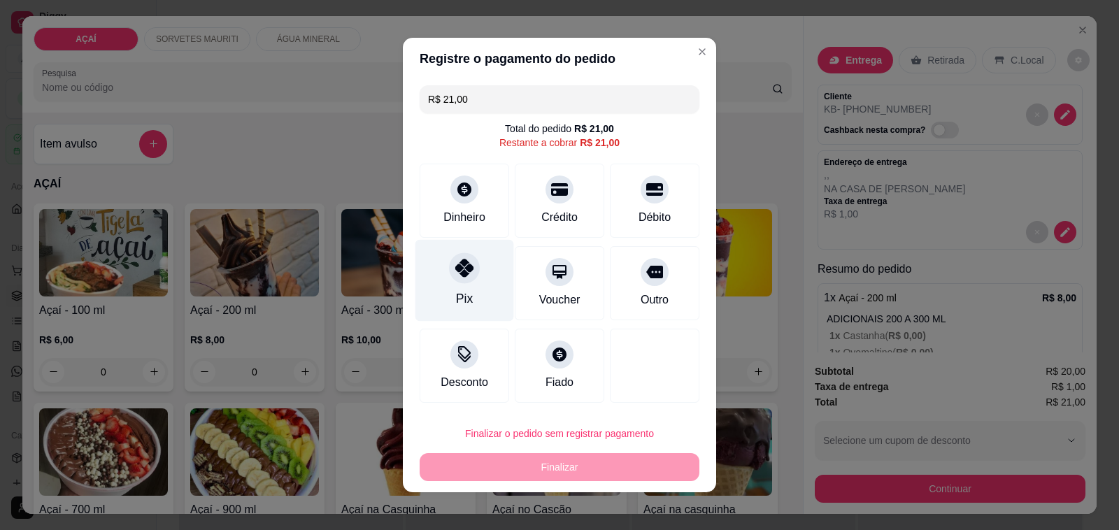
click at [457, 282] on div at bounding box center [464, 268] width 31 height 31
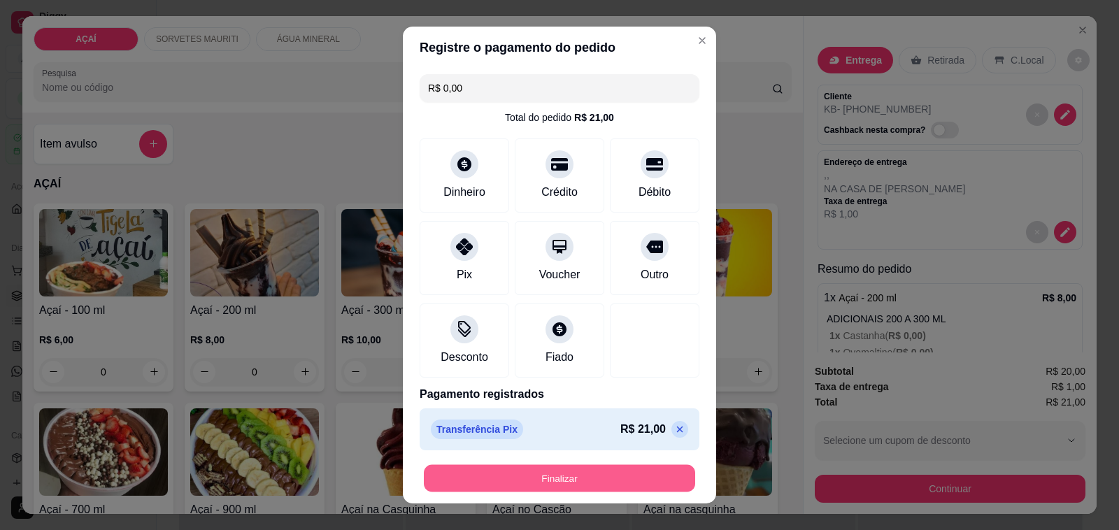
click at [553, 471] on button "Finalizar" at bounding box center [559, 478] width 271 height 27
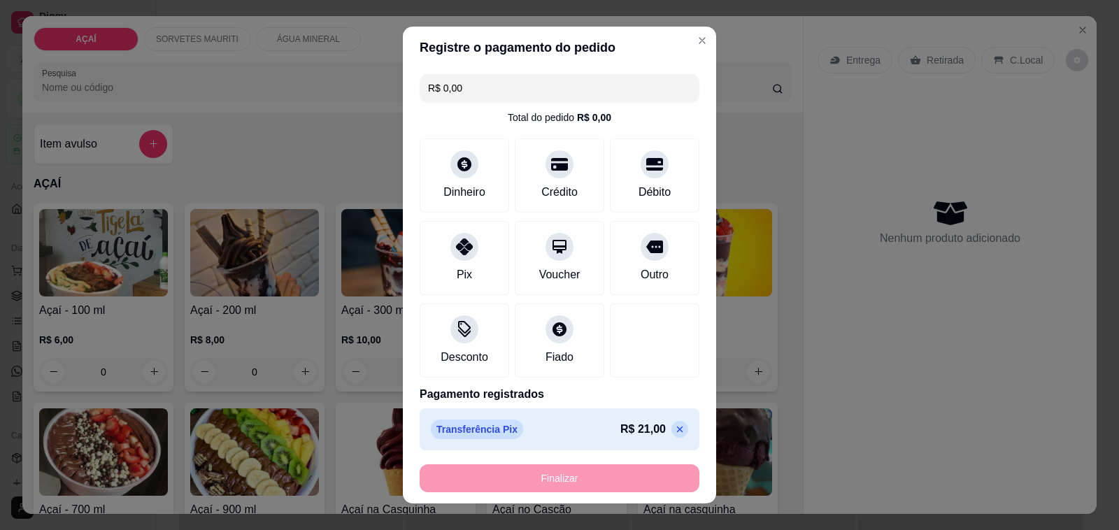
type input "-R$ 21,00"
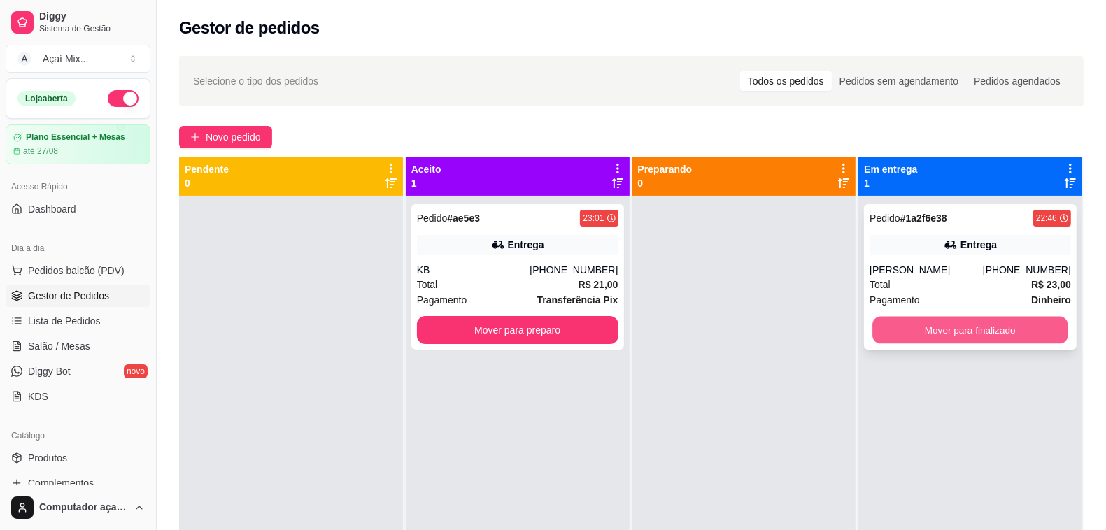
click at [919, 327] on button "Mover para finalizado" at bounding box center [970, 330] width 195 height 27
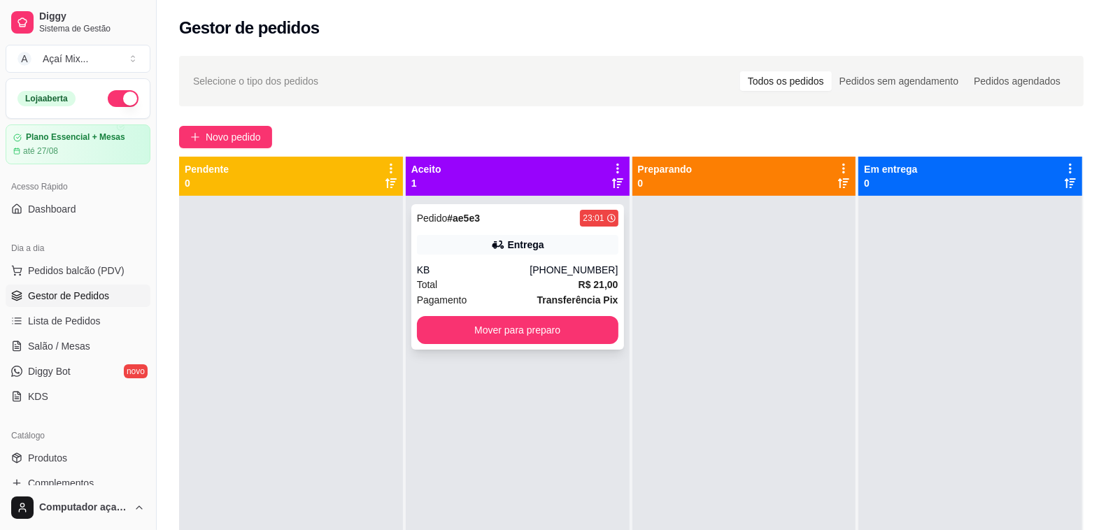
click at [488, 255] on div "Pedido # ae5e3 23:01 Entrega KB (11) 91026-1910 Total R$ 21,00 Pagamento Transf…" at bounding box center [517, 277] width 213 height 146
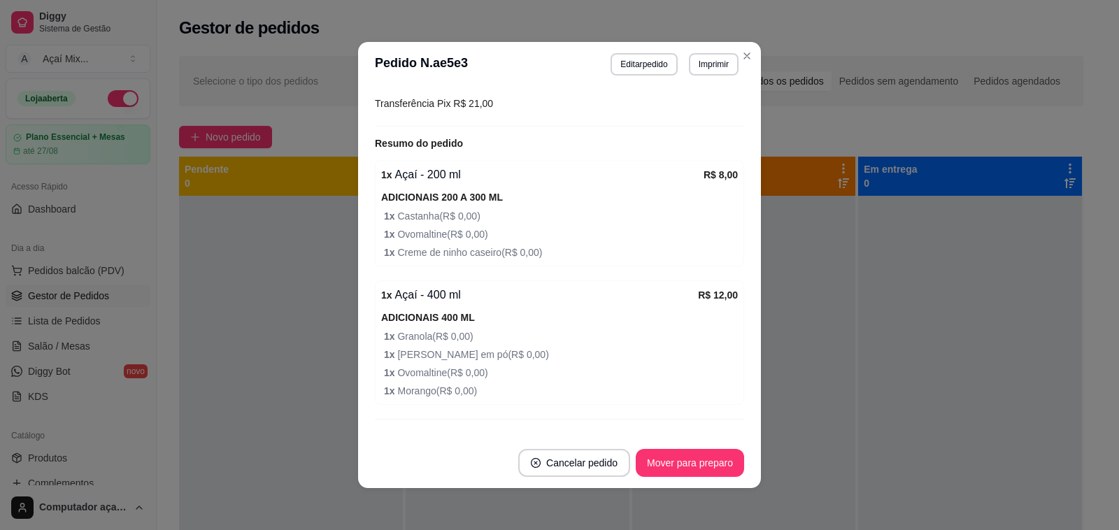
scroll to position [383, 0]
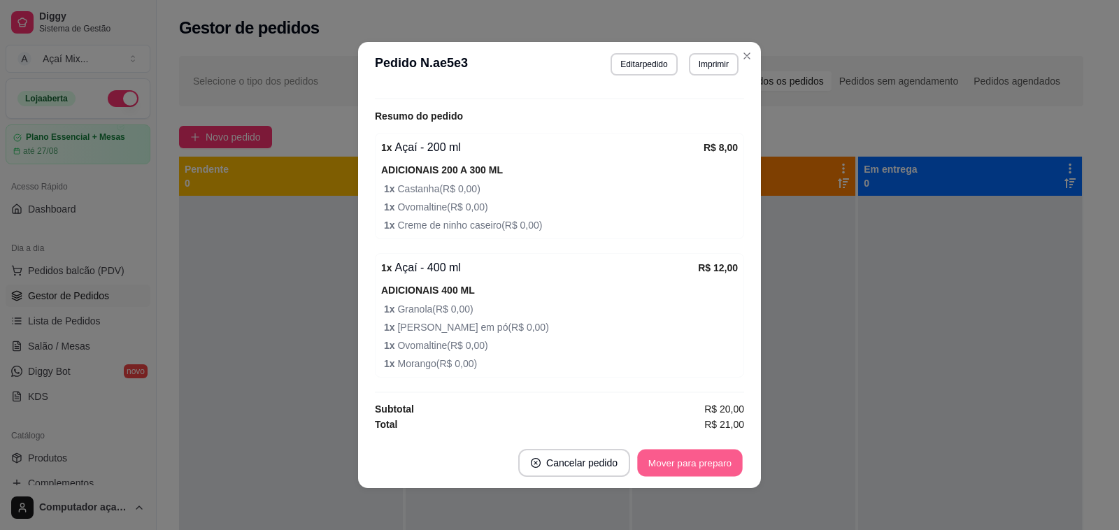
click at [684, 462] on button "Mover para preparo" at bounding box center [689, 463] width 105 height 27
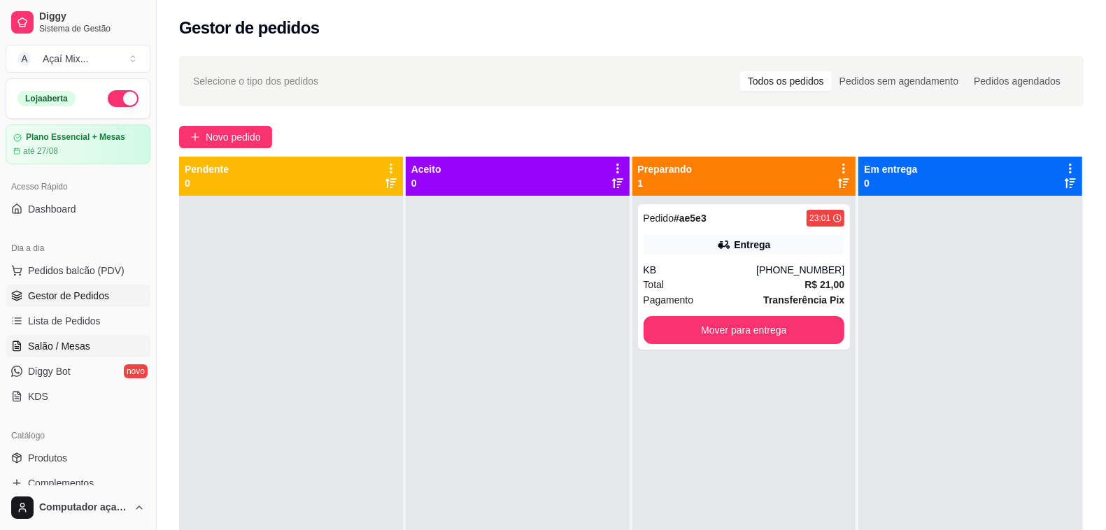
click at [79, 343] on span "Salão / Mesas" at bounding box center [59, 346] width 62 height 14
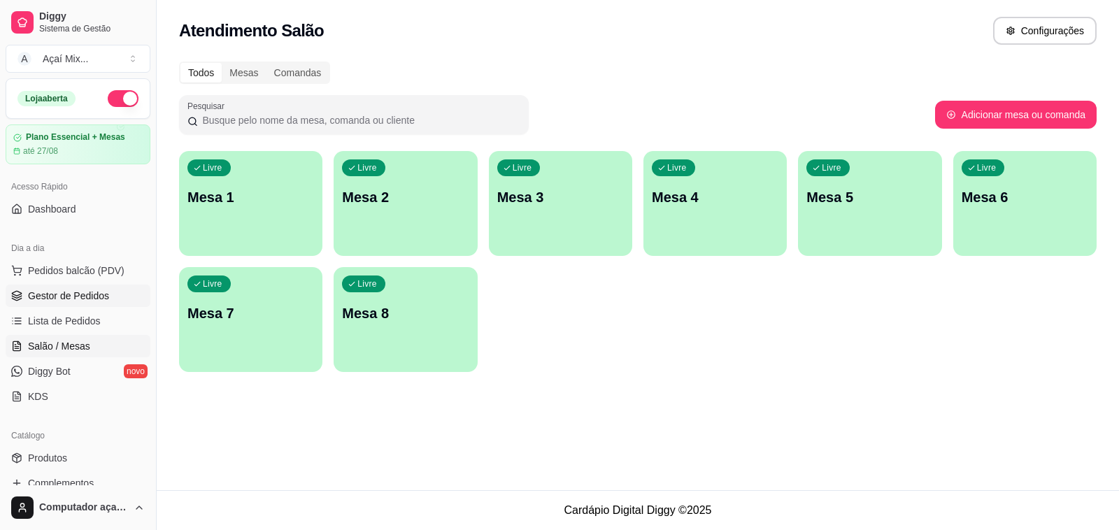
click at [85, 297] on span "Gestor de Pedidos" at bounding box center [68, 296] width 81 height 14
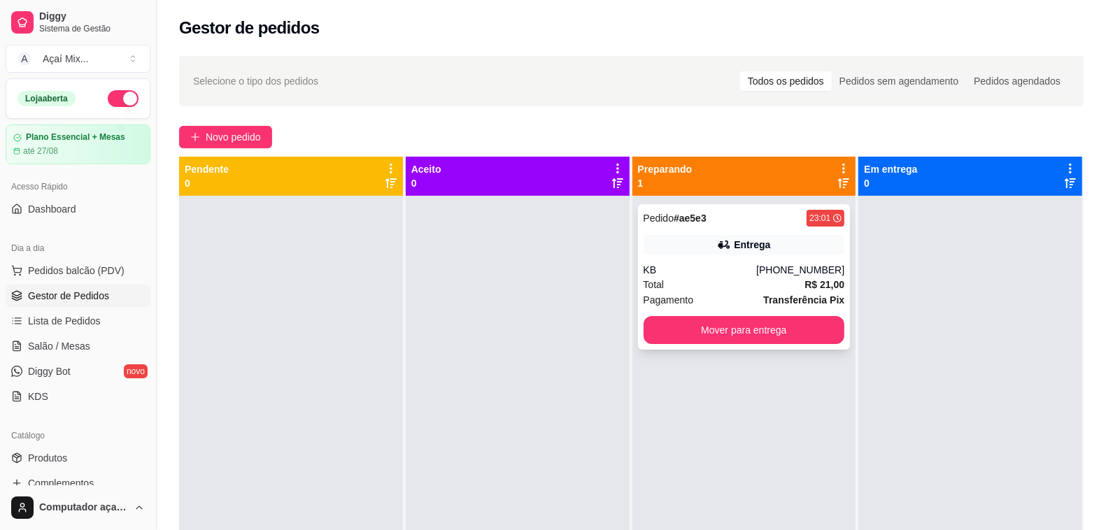
click at [742, 278] on div "Total R$ 21,00" at bounding box center [744, 284] width 201 height 15
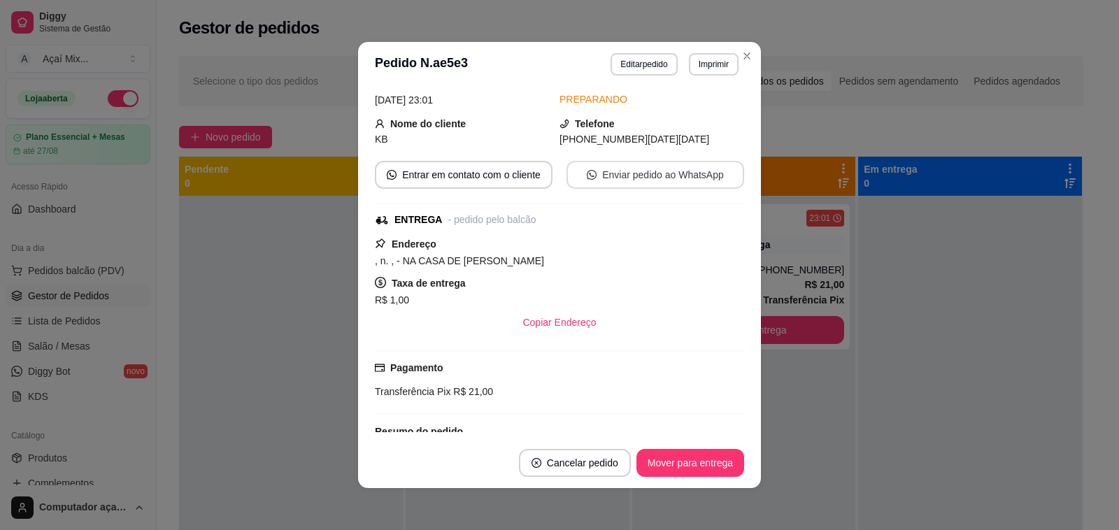
scroll to position [87, 0]
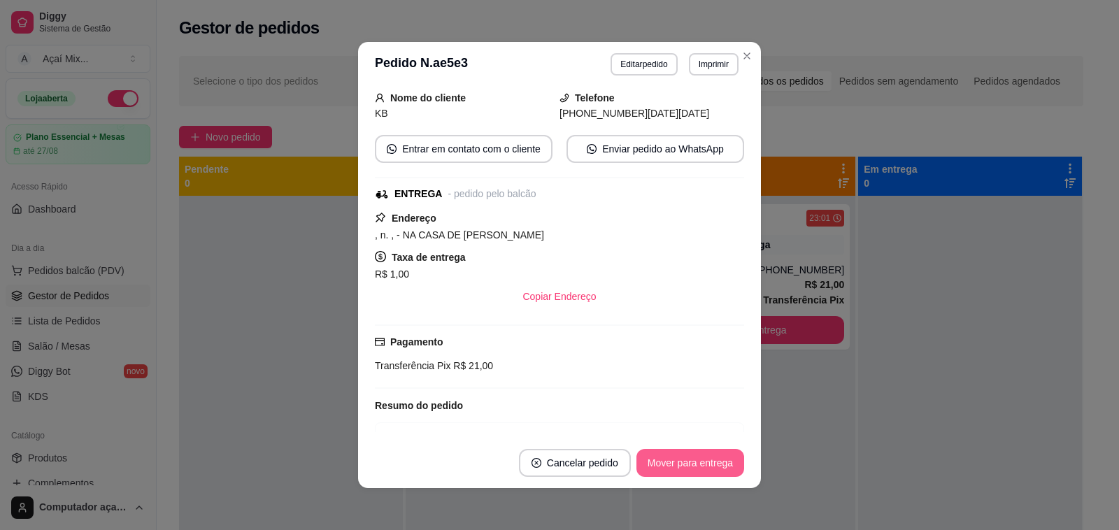
click at [697, 467] on button "Mover para entrega" at bounding box center [691, 463] width 108 height 28
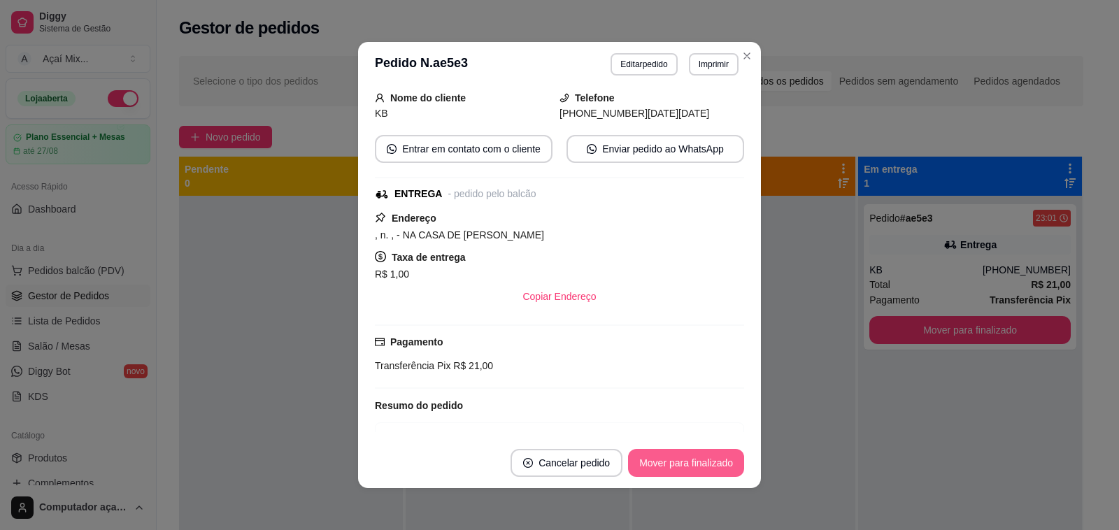
click at [690, 467] on button "Mover para finalizado" at bounding box center [686, 463] width 116 height 28
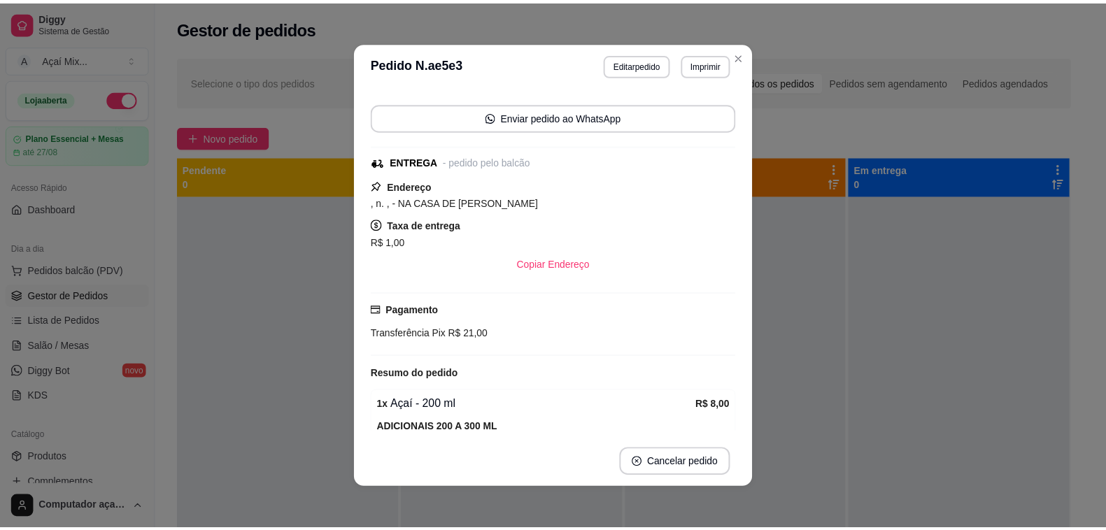
scroll to position [54, 0]
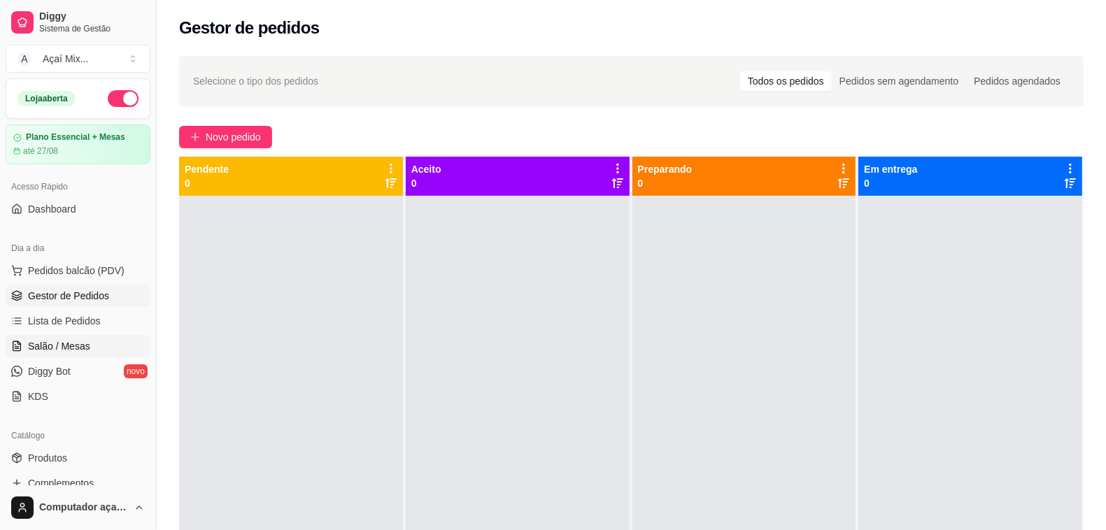
click at [92, 346] on link "Salão / Mesas" at bounding box center [78, 346] width 145 height 22
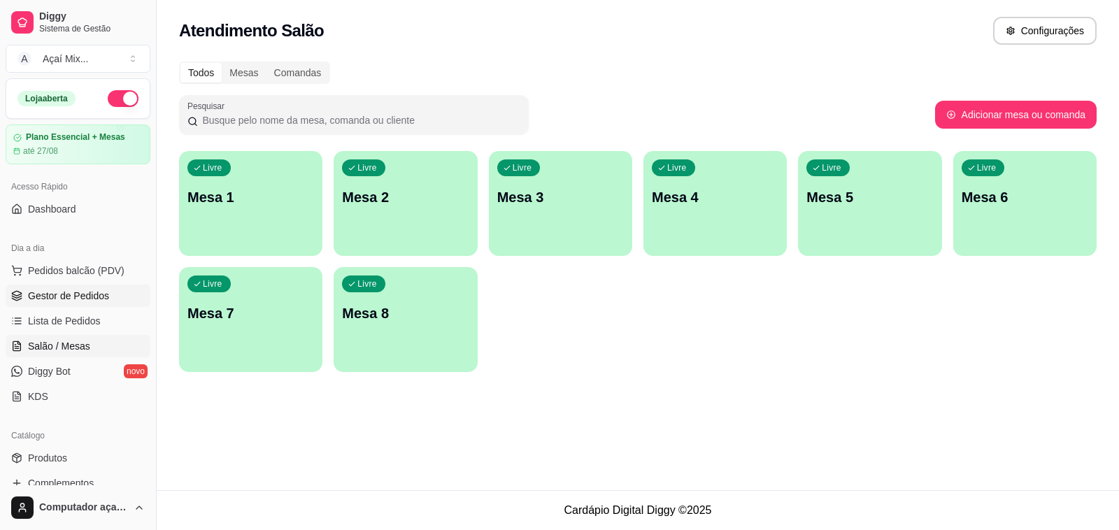
click at [67, 295] on span "Gestor de Pedidos" at bounding box center [68, 296] width 81 height 14
